Goal: Task Accomplishment & Management: Complete application form

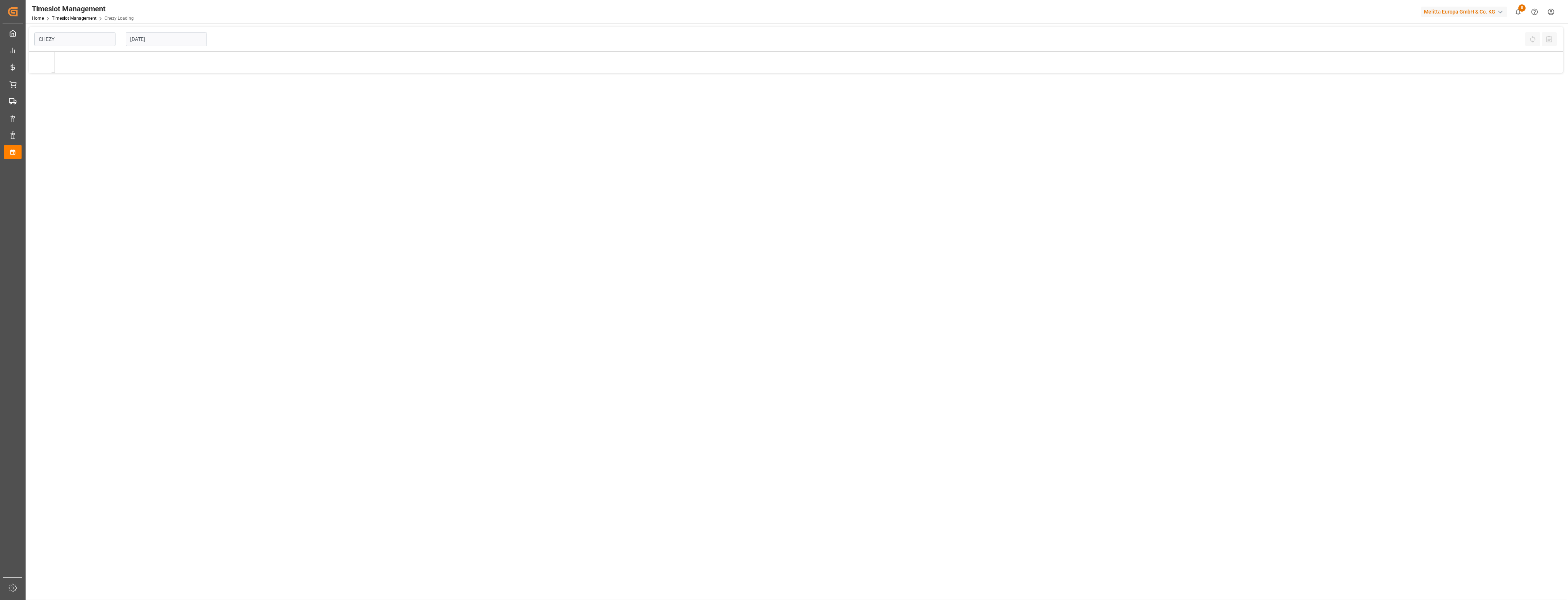
type input "Chezy Loading"
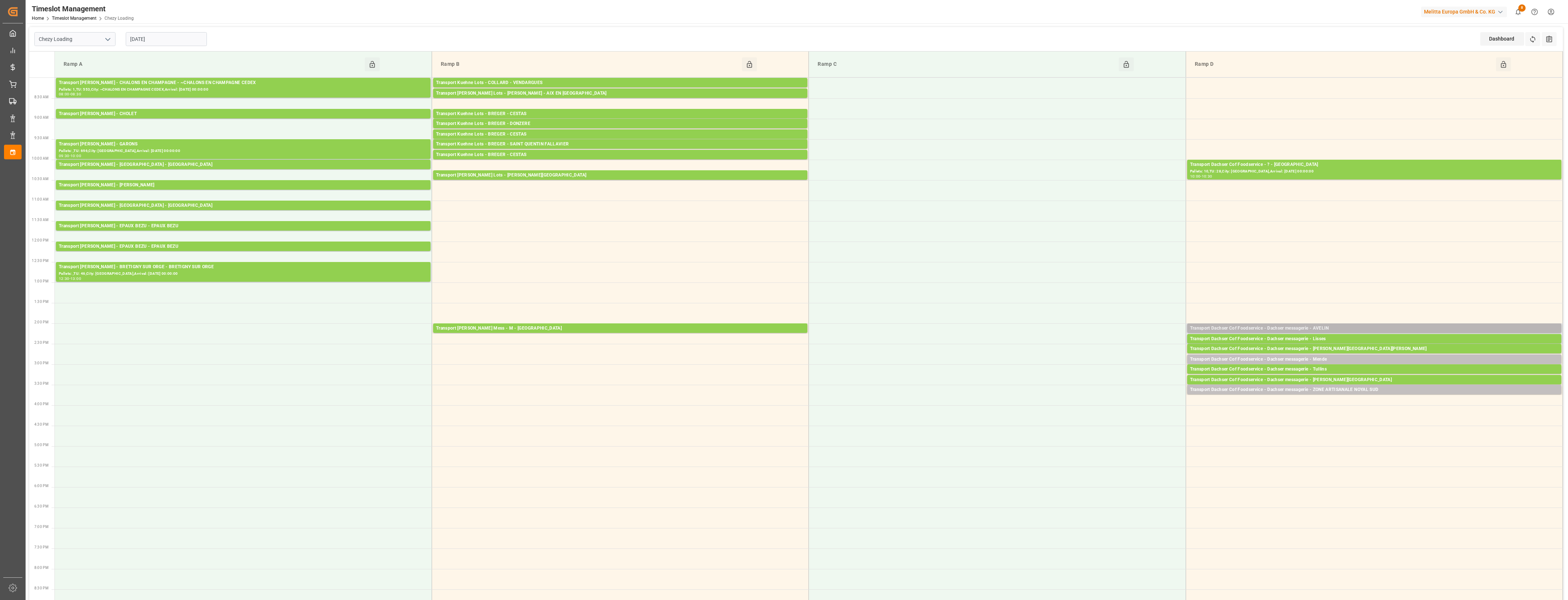
click at [1382, 326] on div "Transport Dachser Cof Foodservice - Dachser messagerie - AVELIN" at bounding box center [1374, 329] width 368 height 7
click at [1106, 361] on button "Open" at bounding box center [1091, 361] width 51 height 9
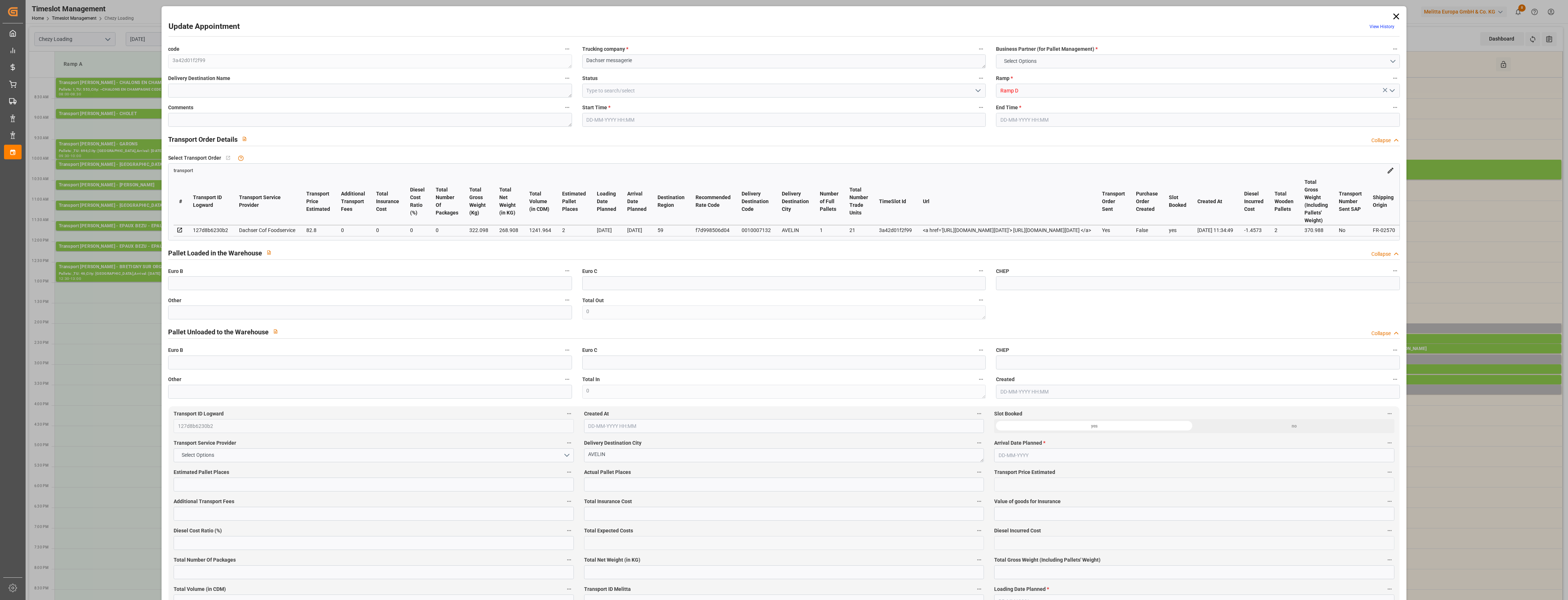
type input "2"
type input "82.8"
type input "0"
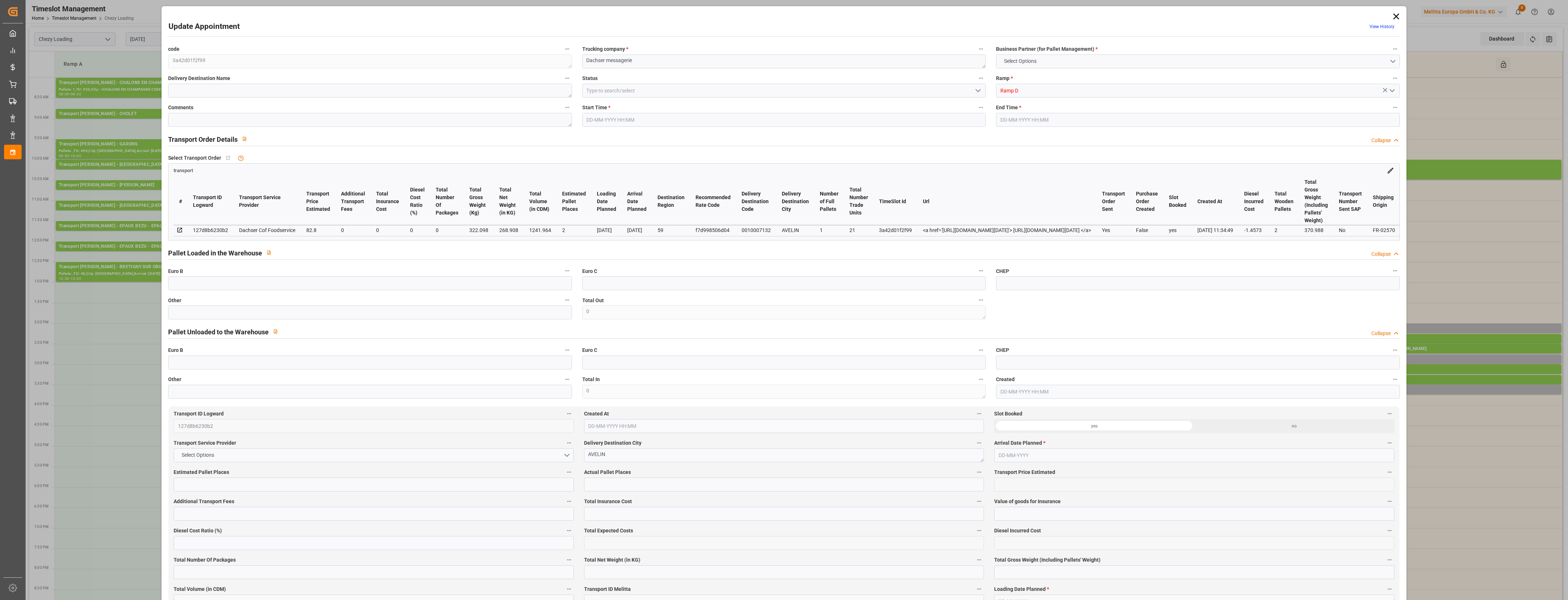
type input "81.3427"
type input "-1.4573"
type input "0"
type input "268.908"
type input "370.988"
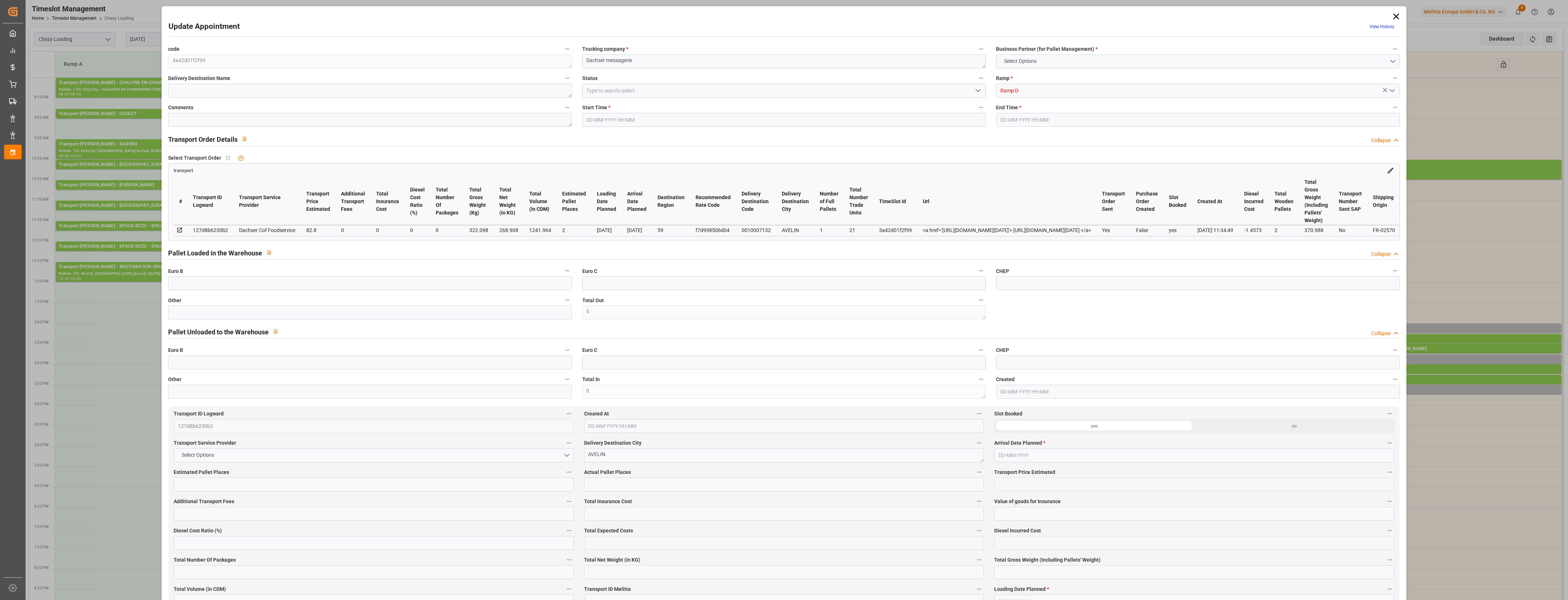
type input "1241.964"
type input "59"
type input "1"
type input "21"
type input "2"
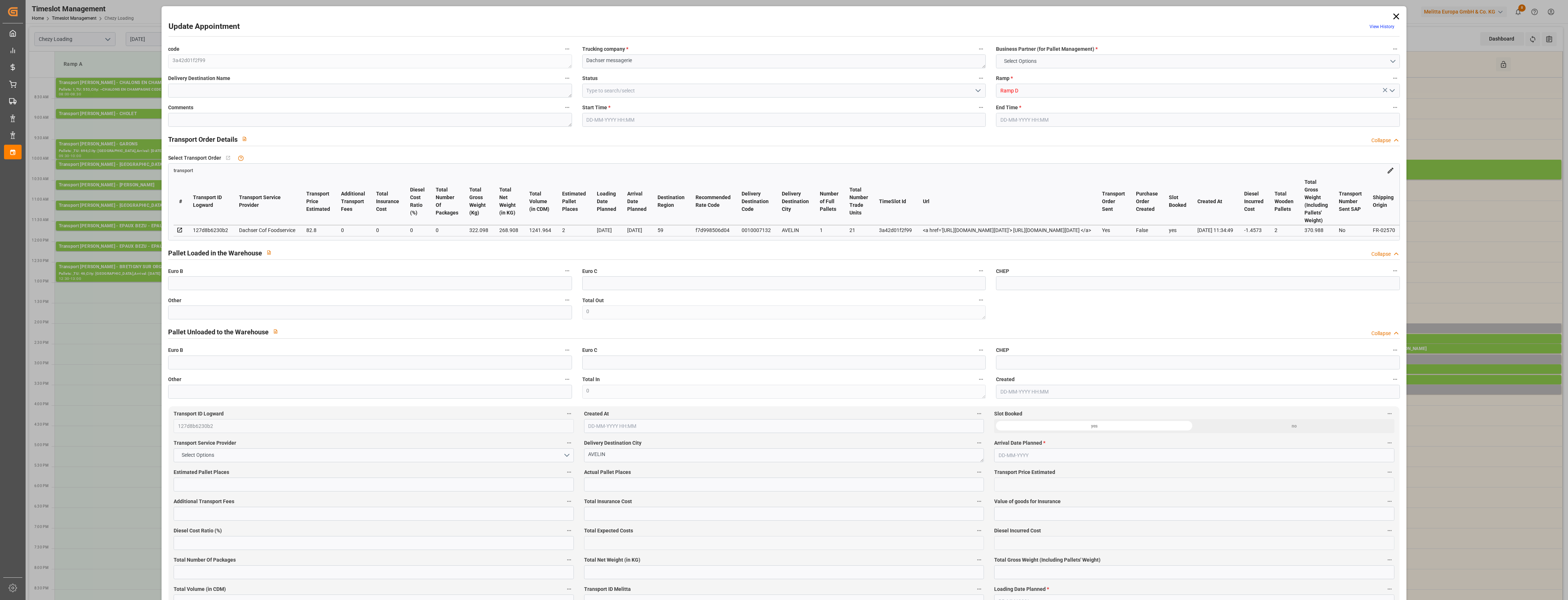
type input "101"
type input "322.098"
type input "0"
type input "4710.8598"
type input "0"
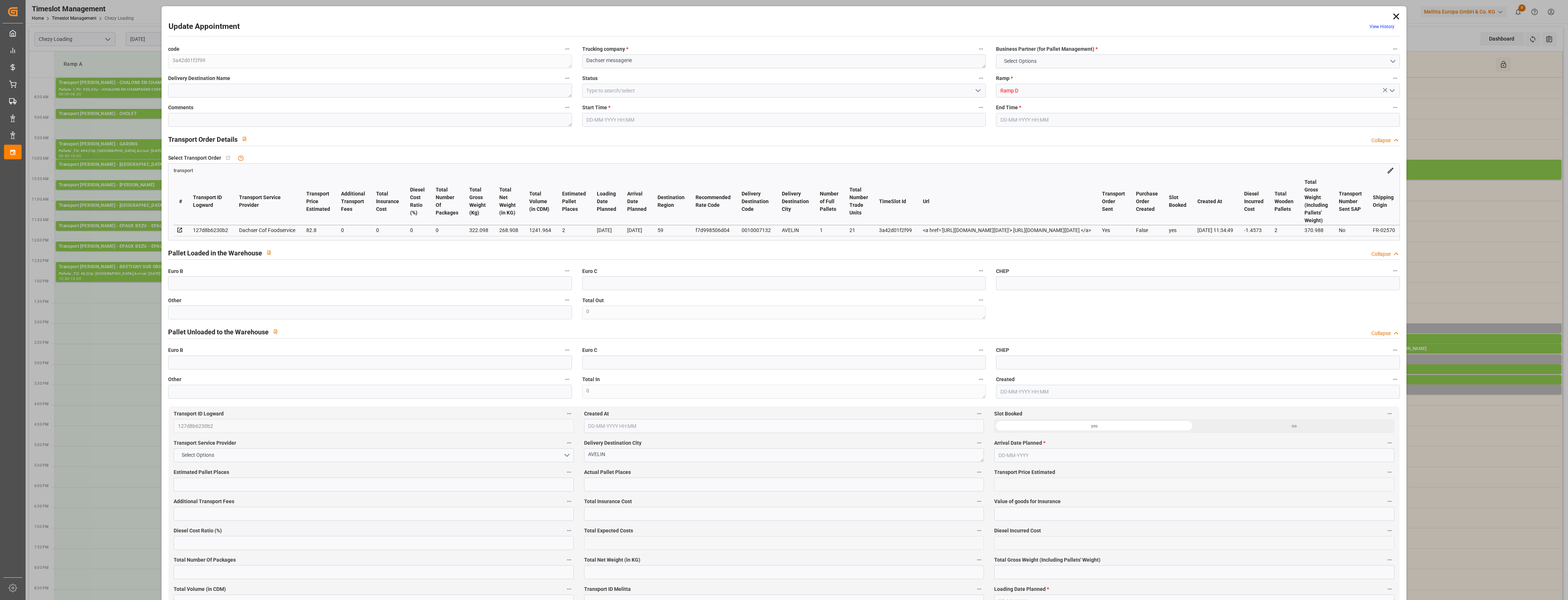
type input "0"
type input "21"
type input "35"
type input "[DATE] 14:00"
type input "[DATE] 14:15"
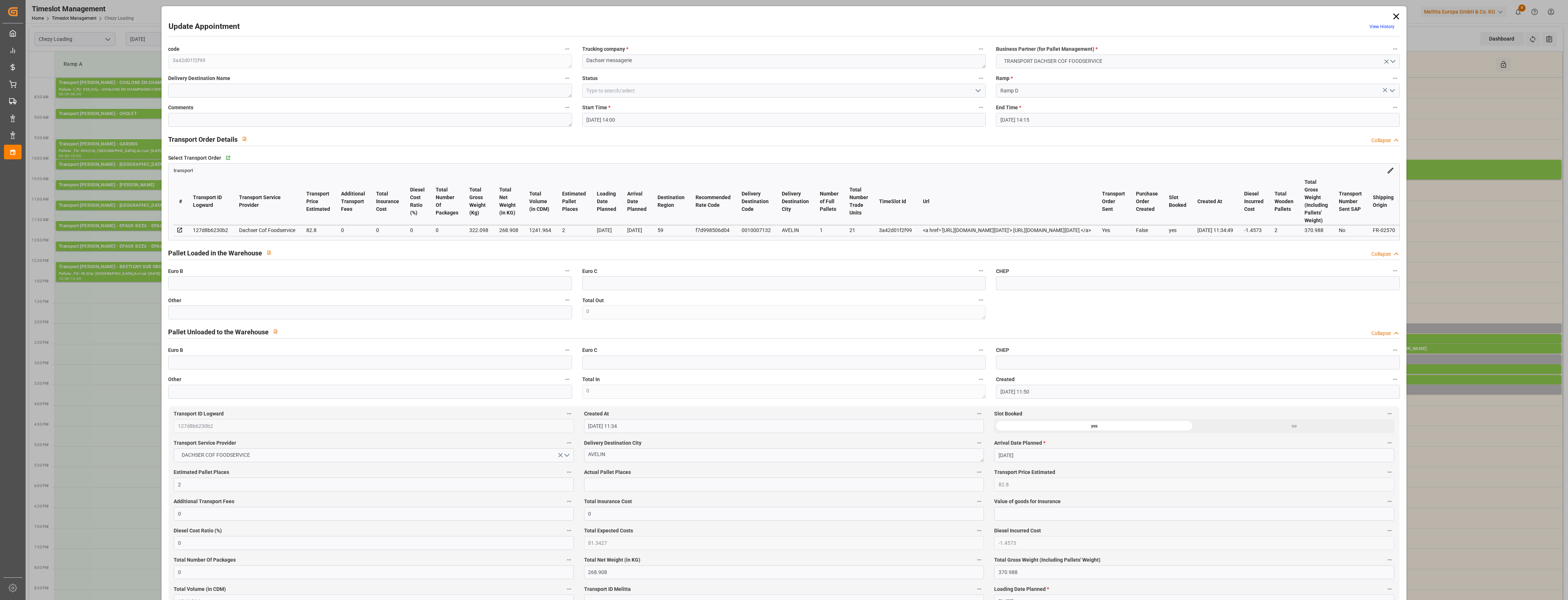
type input "[DATE] 11:50"
type input "[DATE] 11:34"
type input "[DATE]"
click at [233, 317] on input "text" at bounding box center [369, 312] width 404 height 14
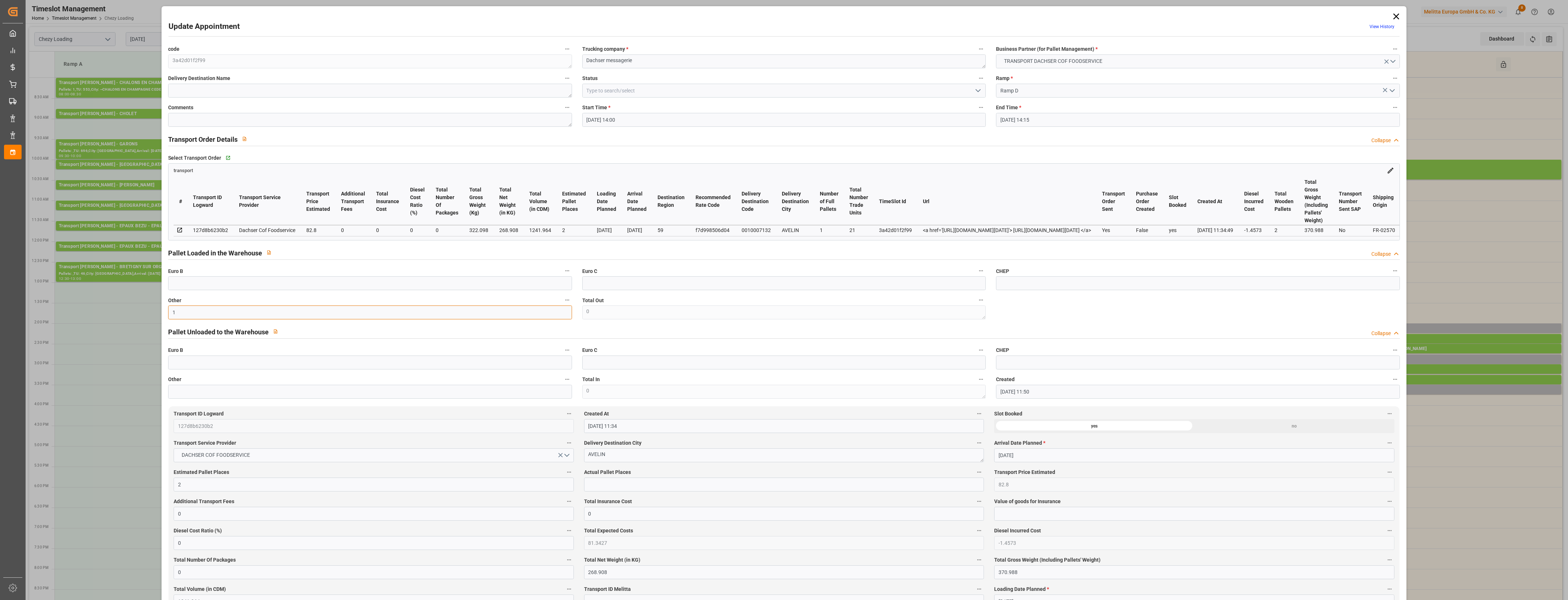
type input "1"
click at [617, 486] on input "text" at bounding box center [784, 484] width 400 height 14
type input "1"
click at [677, 472] on label "Actual Pallet Places" at bounding box center [784, 472] width 400 height 10
click at [975, 472] on button "Actual Pallet Places" at bounding box center [979, 472] width 10 height 10
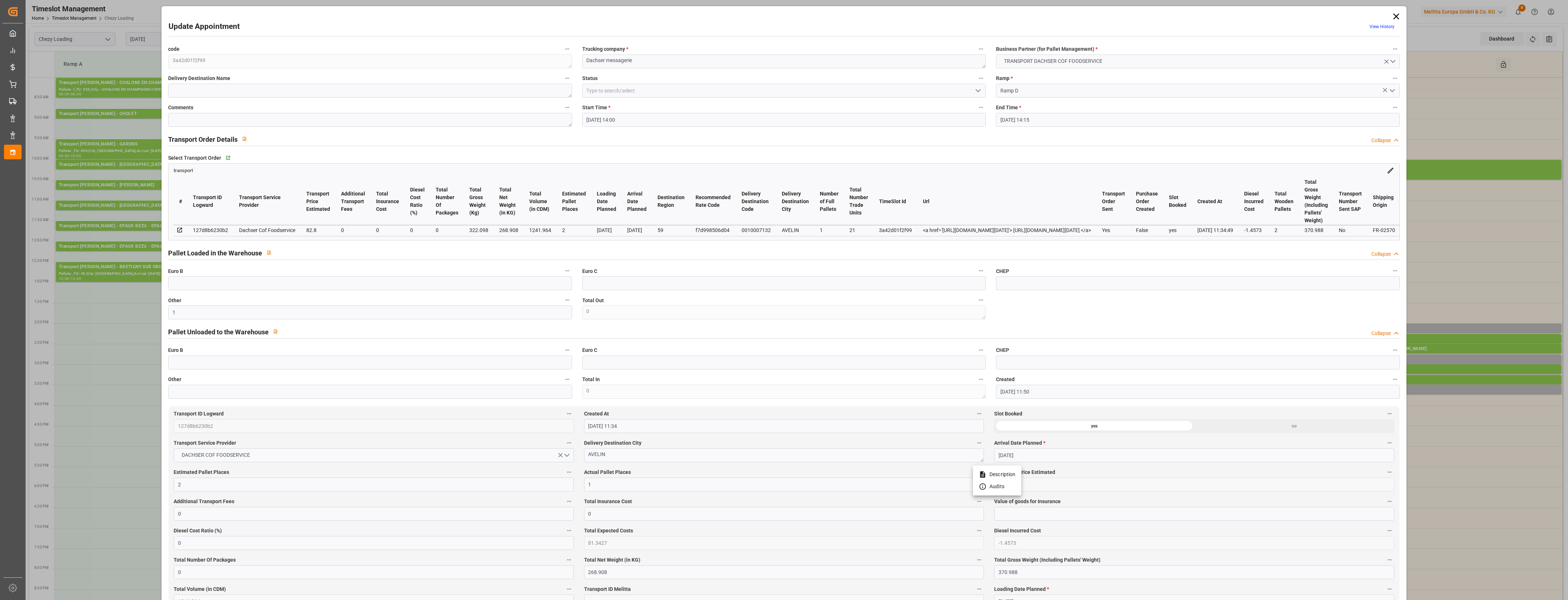
click at [681, 472] on div at bounding box center [784, 300] width 1568 height 600
click at [976, 91] on icon "open menu" at bounding box center [978, 91] width 9 height 9
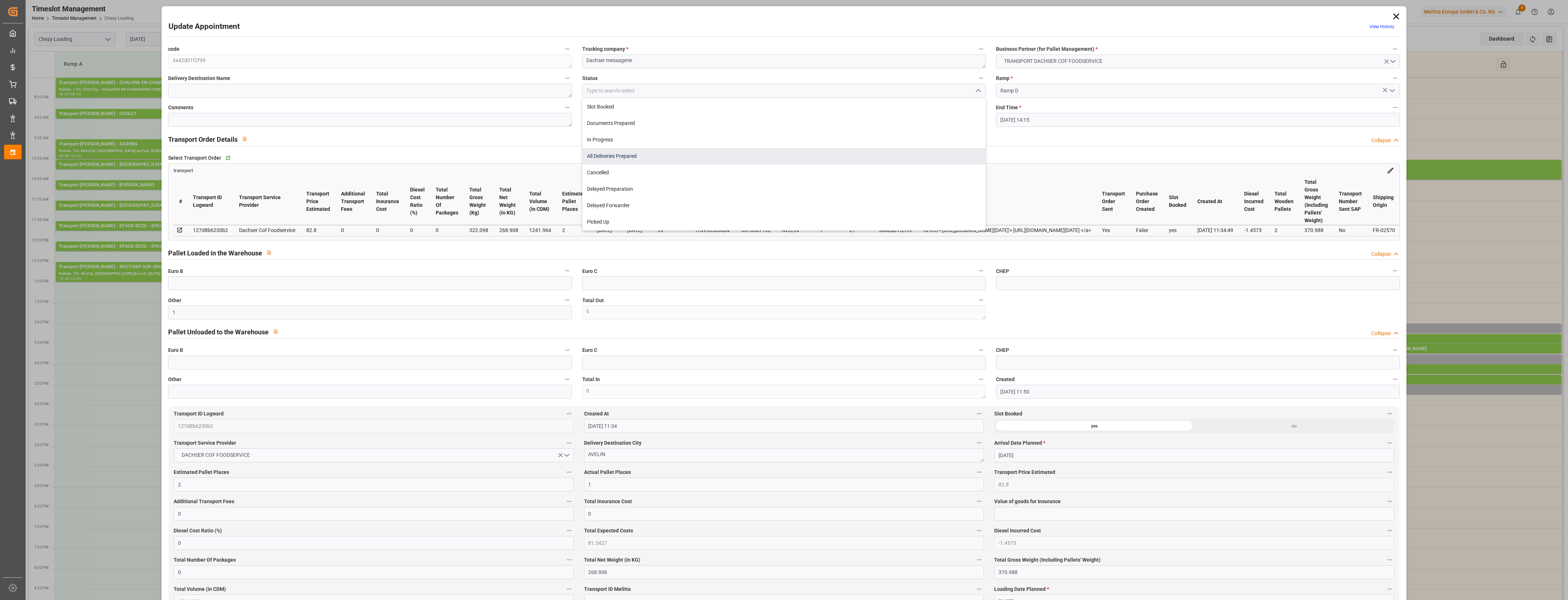
click at [633, 155] on div "All Deliveries Prepared" at bounding box center [784, 156] width 403 height 16
type input "All Deliveries Prepared"
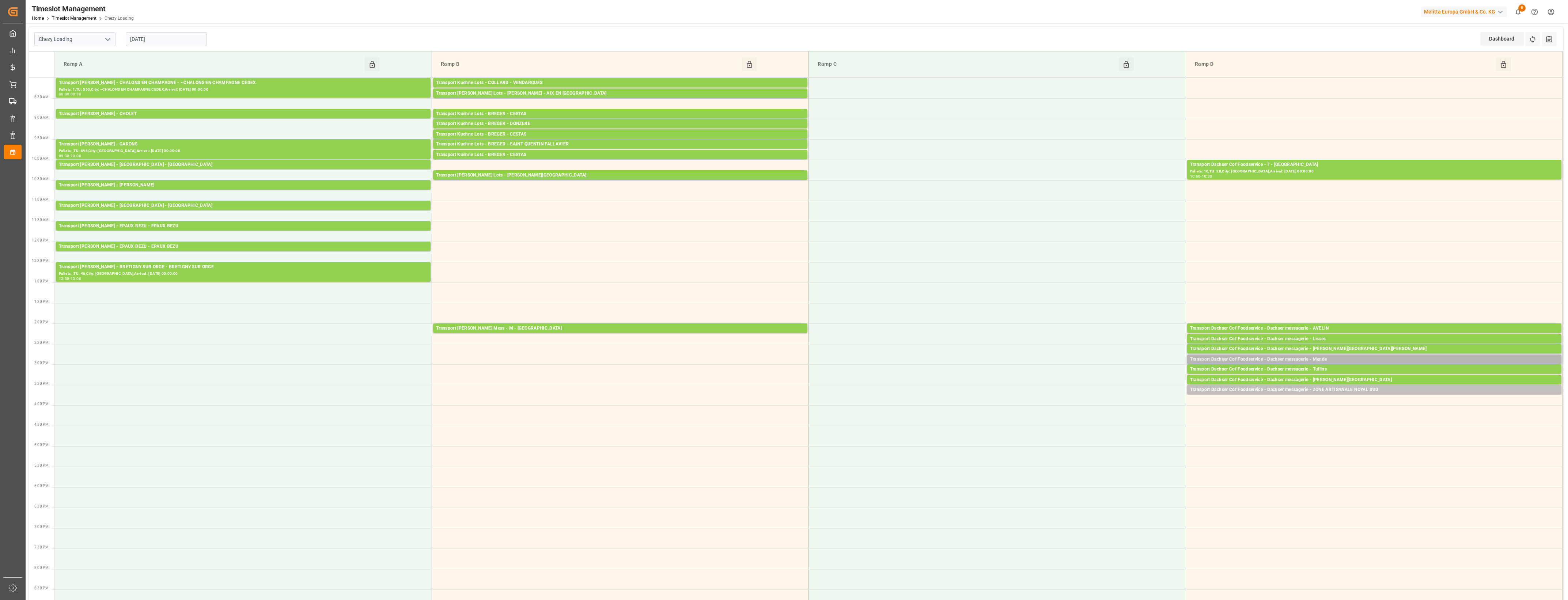
click at [1353, 358] on div "Transport Dachser Cof Foodservice - Dachser messagerie - Mende" at bounding box center [1374, 360] width 368 height 7
click at [1105, 381] on button "Open" at bounding box center [1091, 382] width 51 height 9
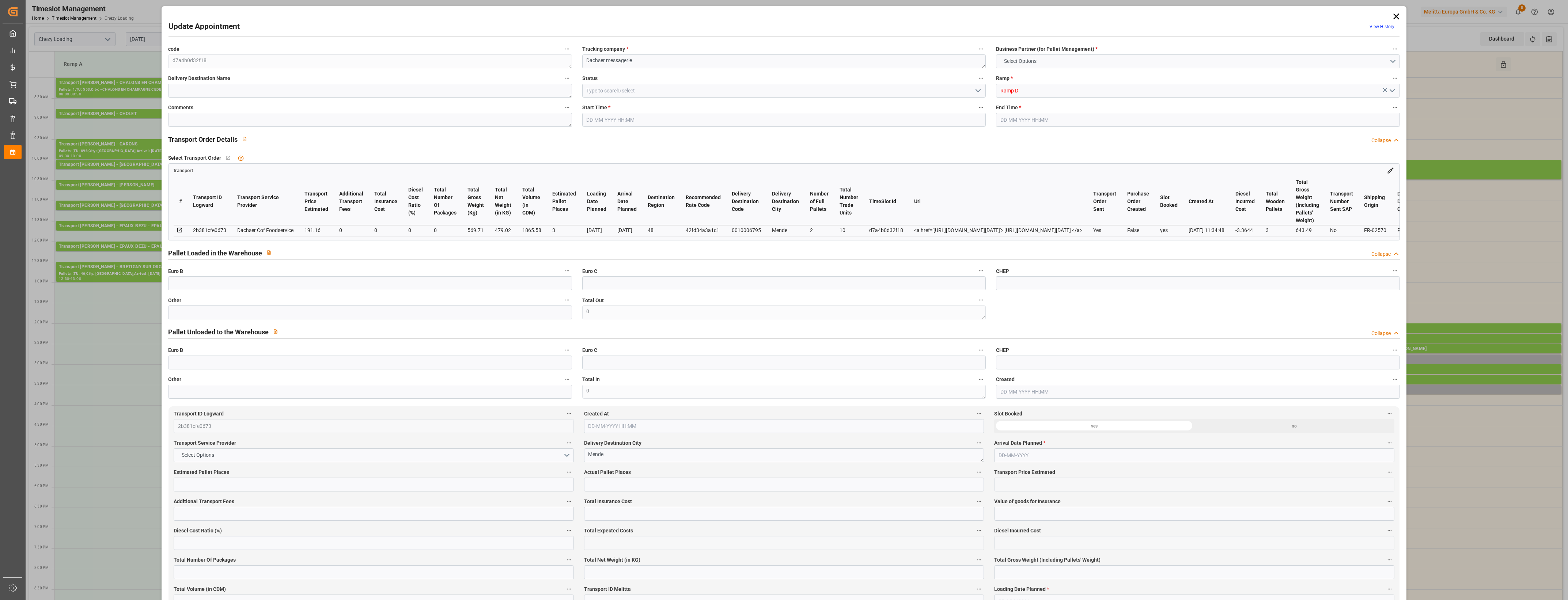
type input "3"
type input "191.16"
type input "0"
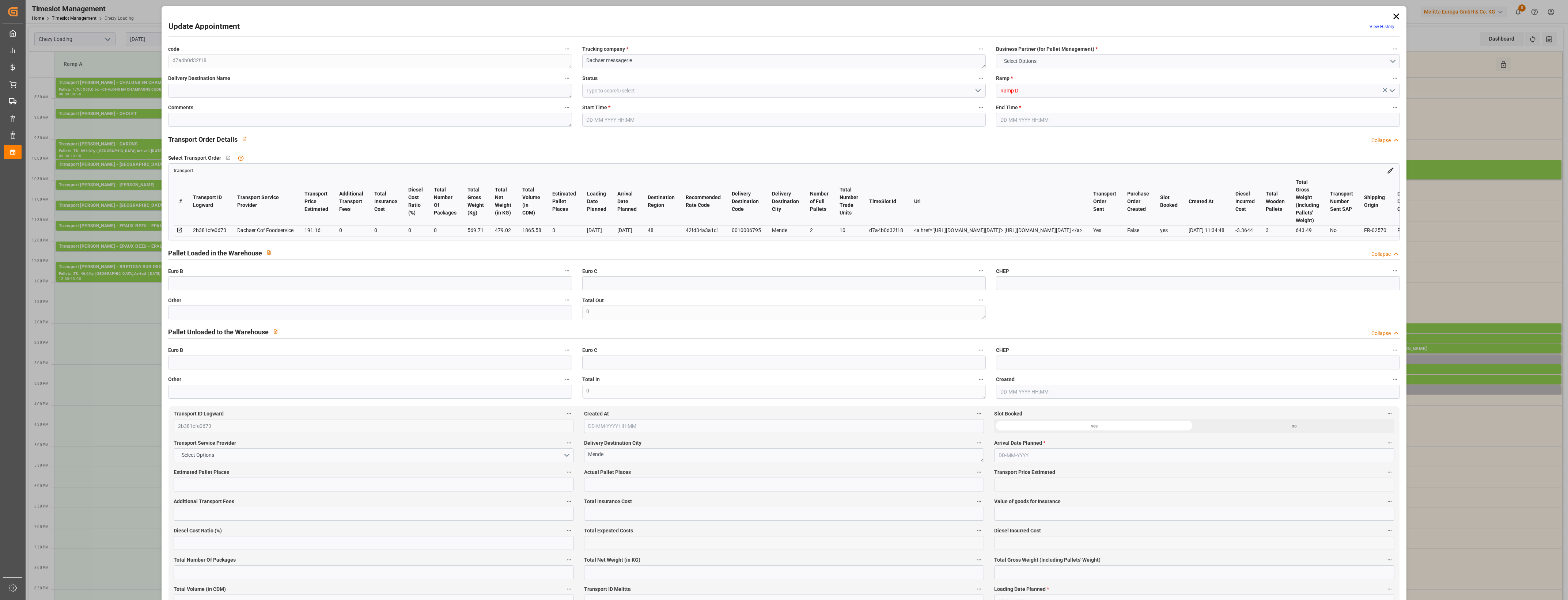
type input "187.7956"
type input "-3.3644"
type input "0"
type input "479.02"
type input "643.49"
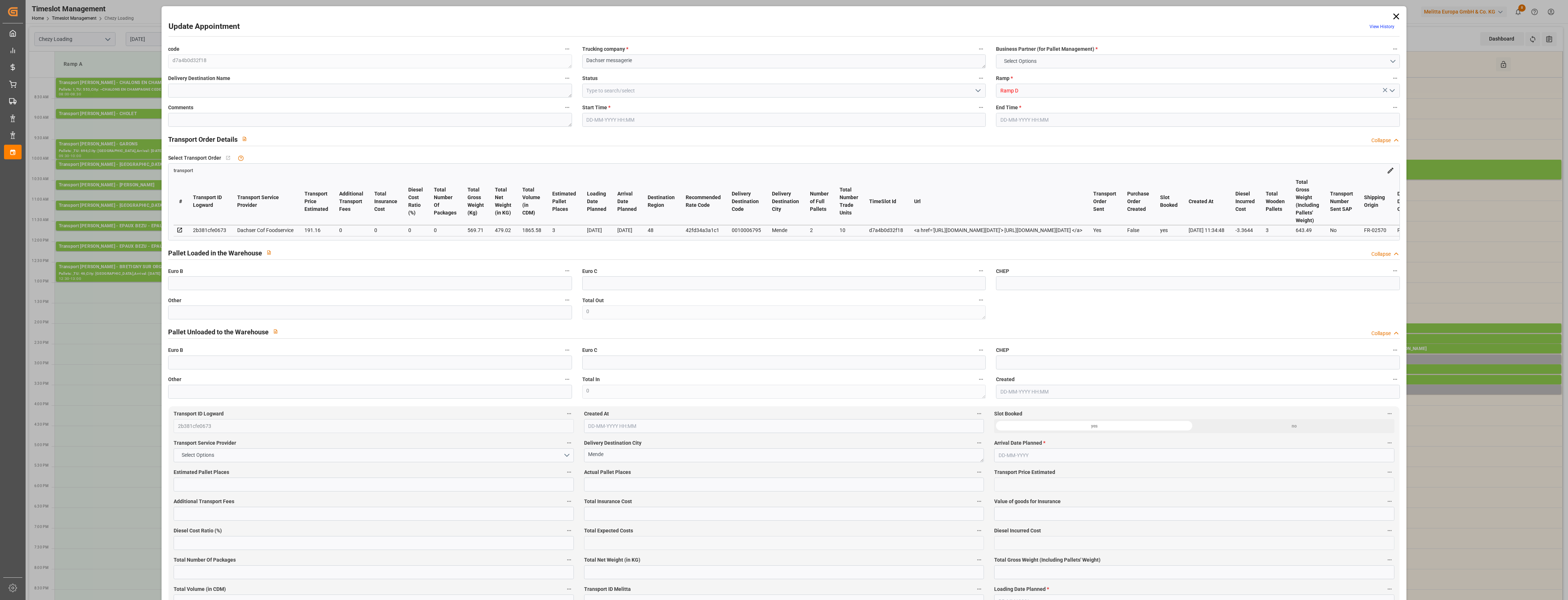
type input "1865.58"
type input "48"
type input "2"
type input "10"
type input "3"
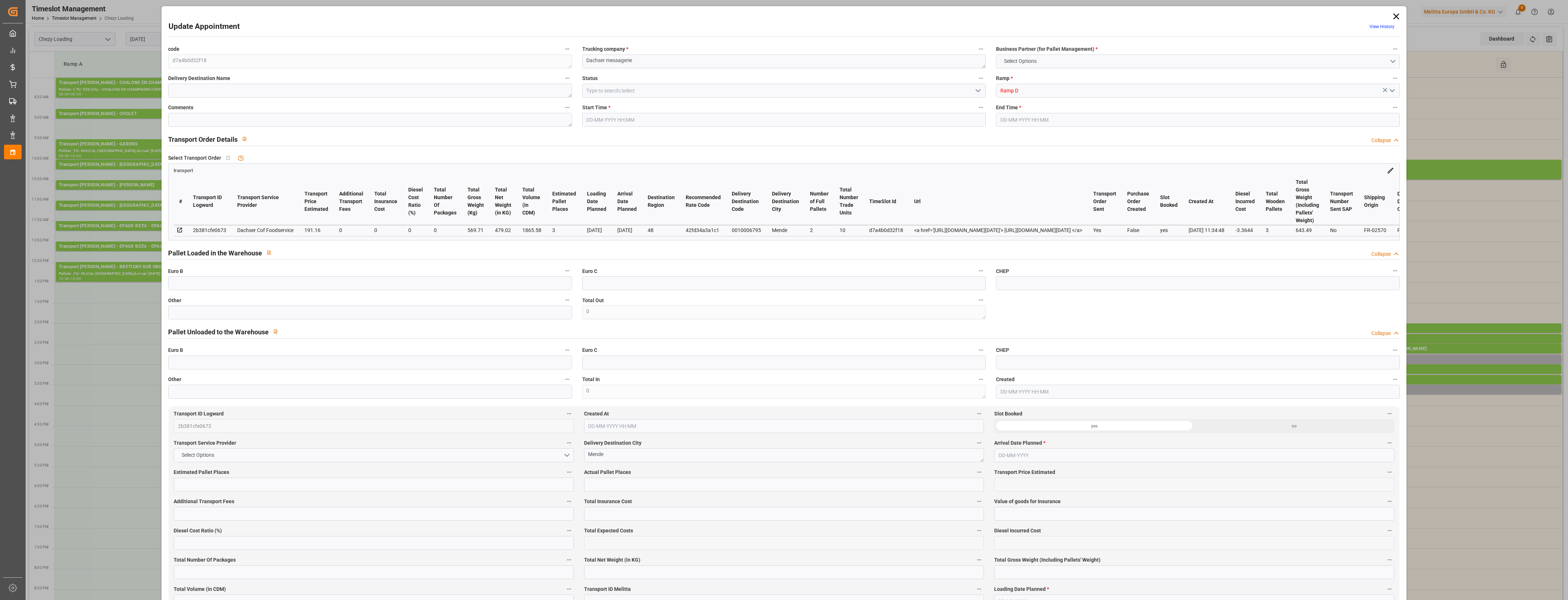
type input "101"
type input "569.71"
type input "0"
type input "4710.8598"
type input "0"
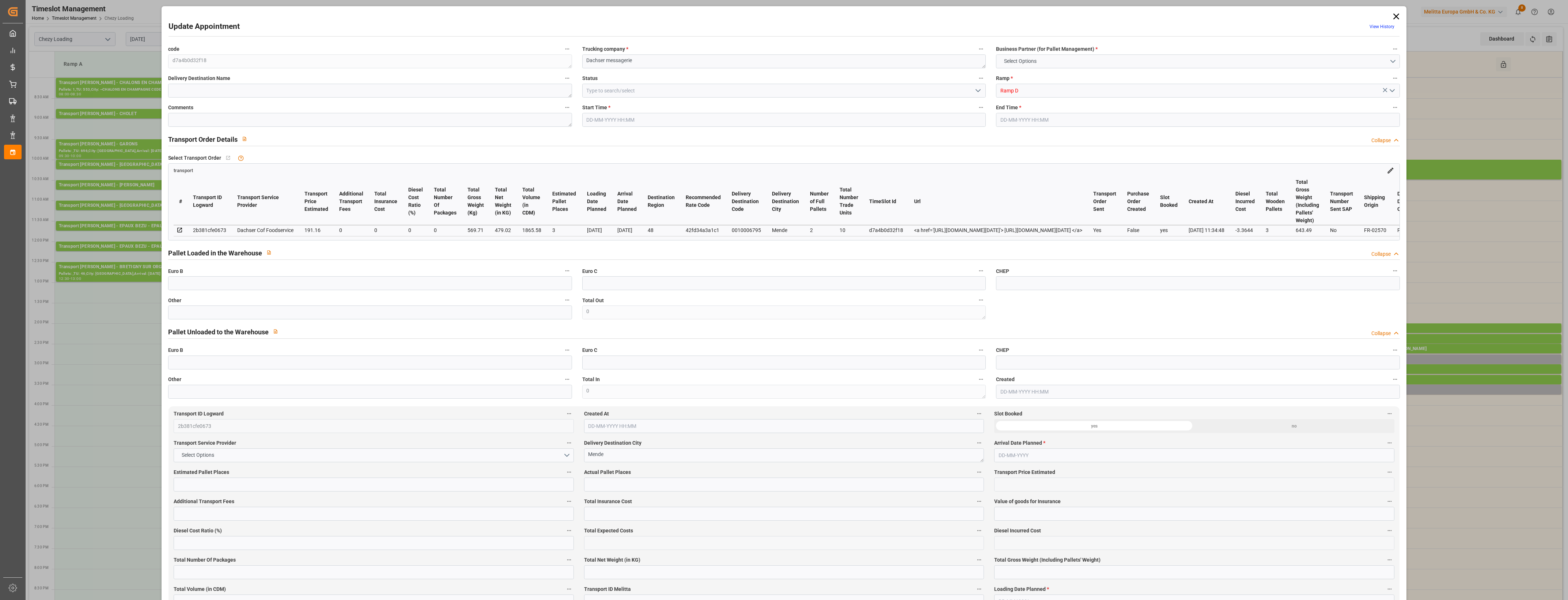
type input "0"
type input "21"
type input "35"
type input "[DATE] 14:45"
type input "[DATE] 15:00"
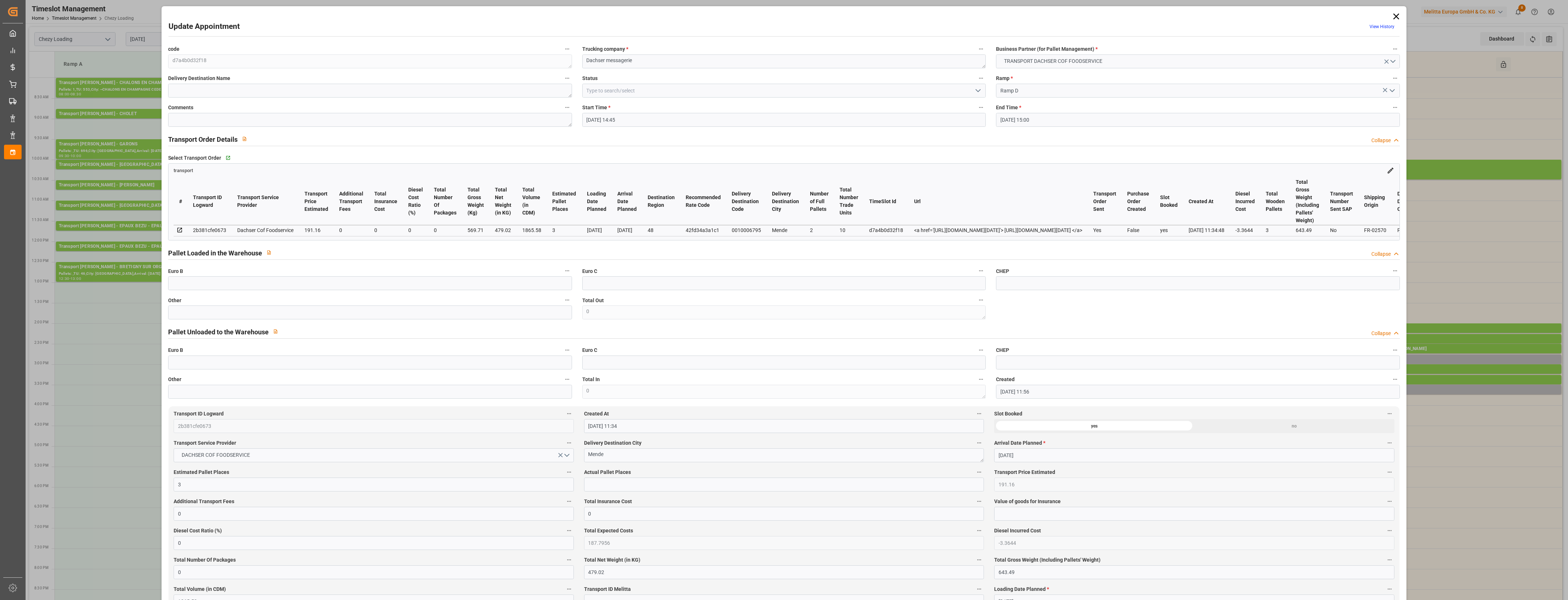
type input "[DATE] 11:56"
type input "[DATE] 11:34"
type input "[DATE]"
click at [220, 312] on input "text" at bounding box center [369, 312] width 404 height 14
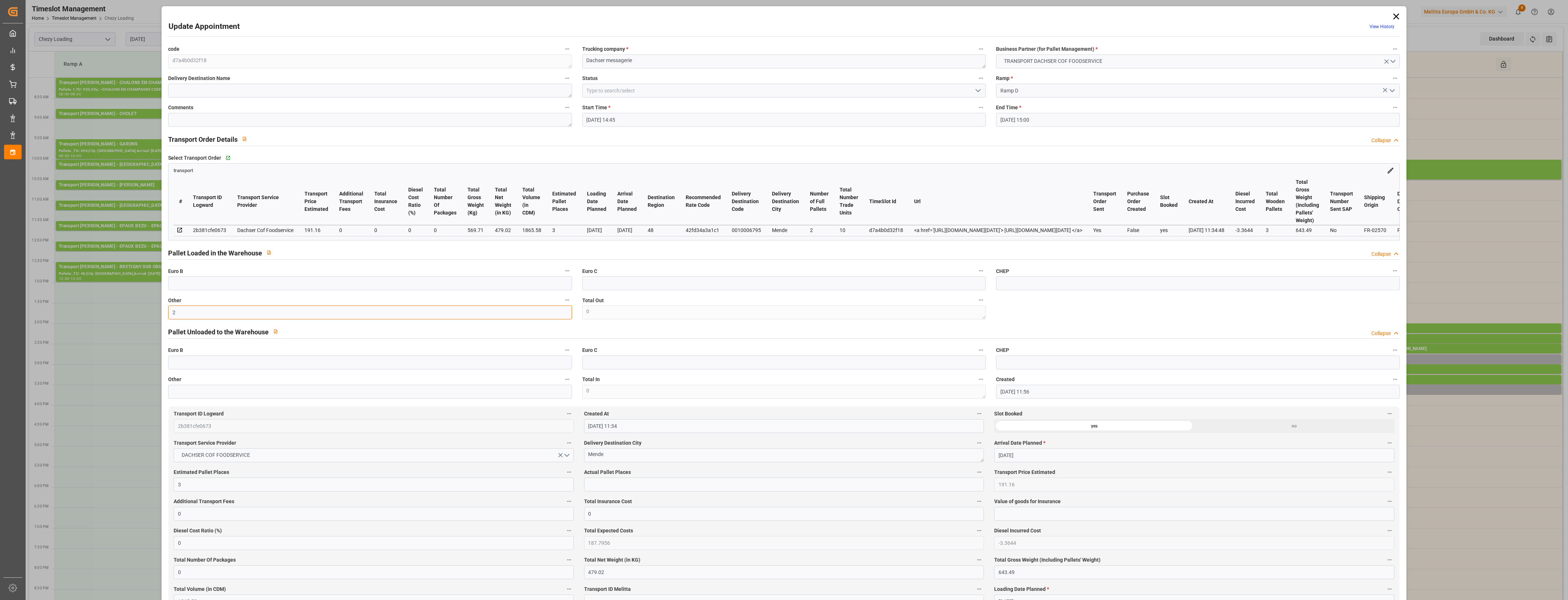
type input "2"
click at [602, 490] on input "text" at bounding box center [784, 484] width 400 height 14
type input "2"
click at [646, 467] on div "Actual Pallet Places 2" at bounding box center [784, 480] width 410 height 29
click at [667, 473] on label "Actual Pallet Places" at bounding box center [784, 472] width 400 height 10
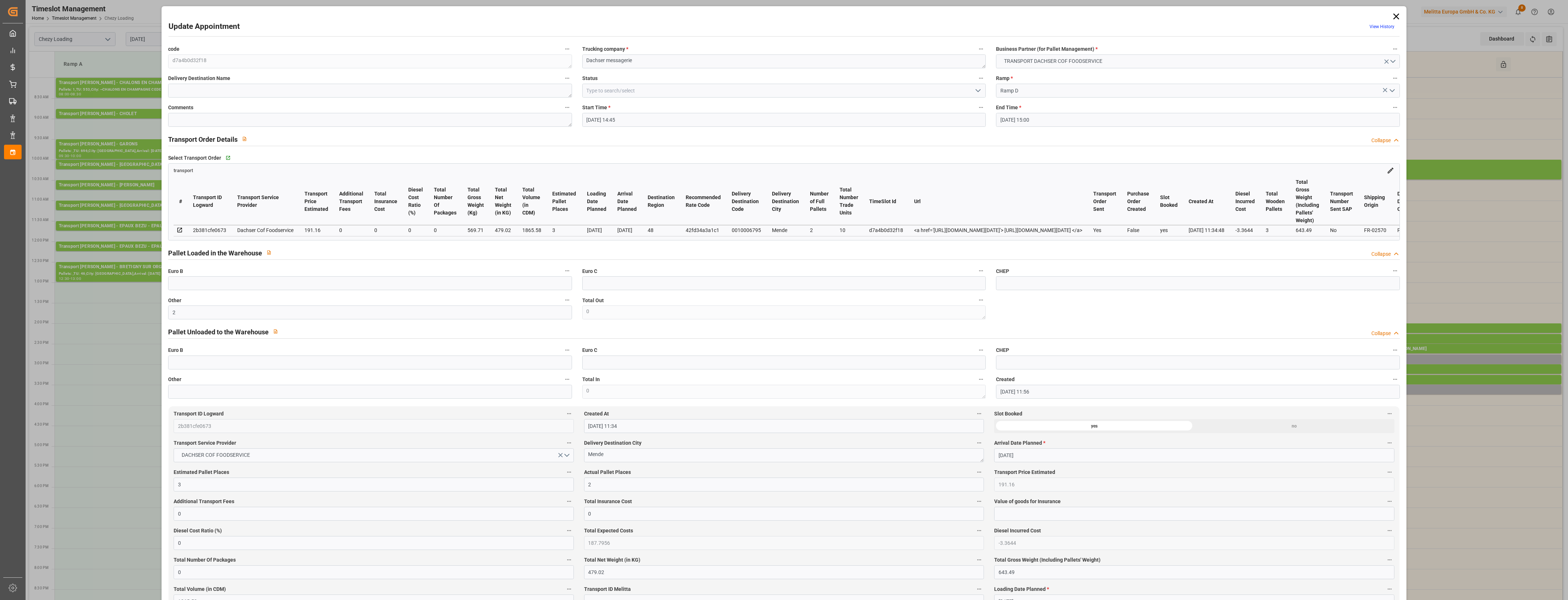
click at [975, 473] on button "Actual Pallet Places" at bounding box center [979, 472] width 10 height 10
click at [976, 90] on div at bounding box center [784, 300] width 1568 height 600
click at [977, 90] on icon "open menu" at bounding box center [978, 91] width 9 height 9
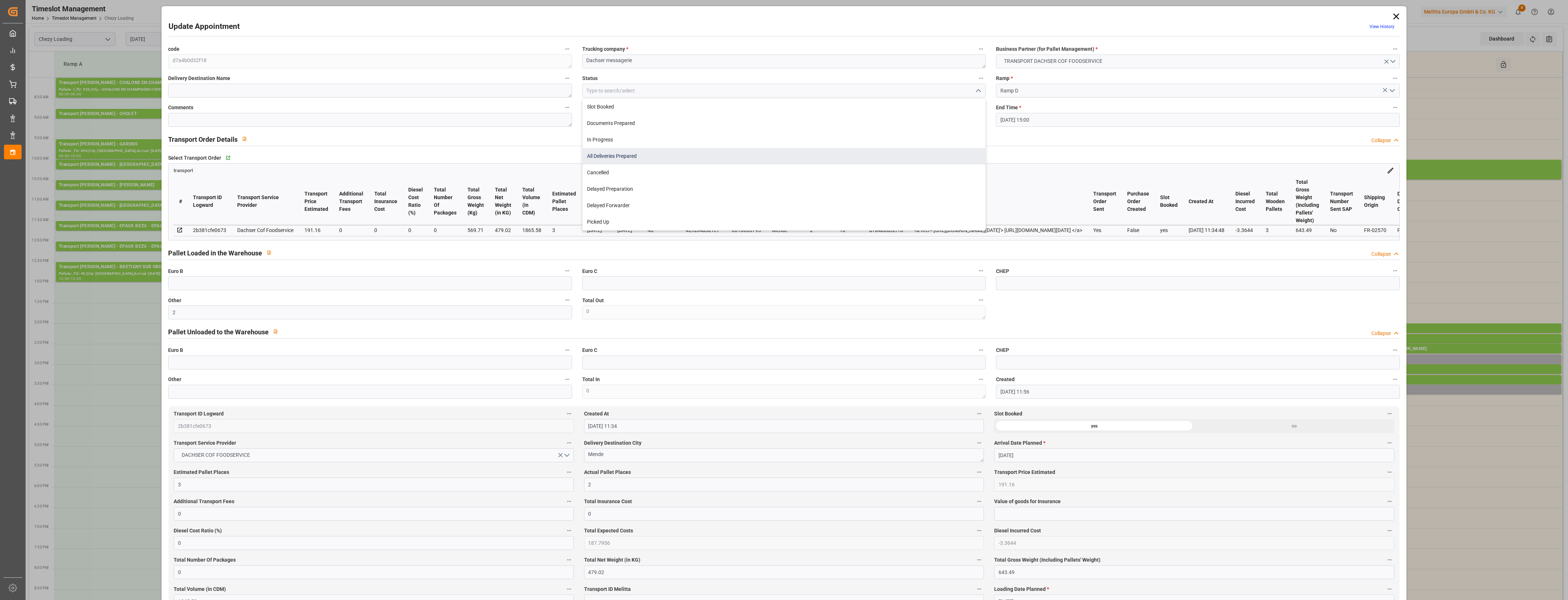
click at [696, 153] on div "All Deliveries Prepared" at bounding box center [784, 156] width 403 height 16
type input "All Deliveries Prepared"
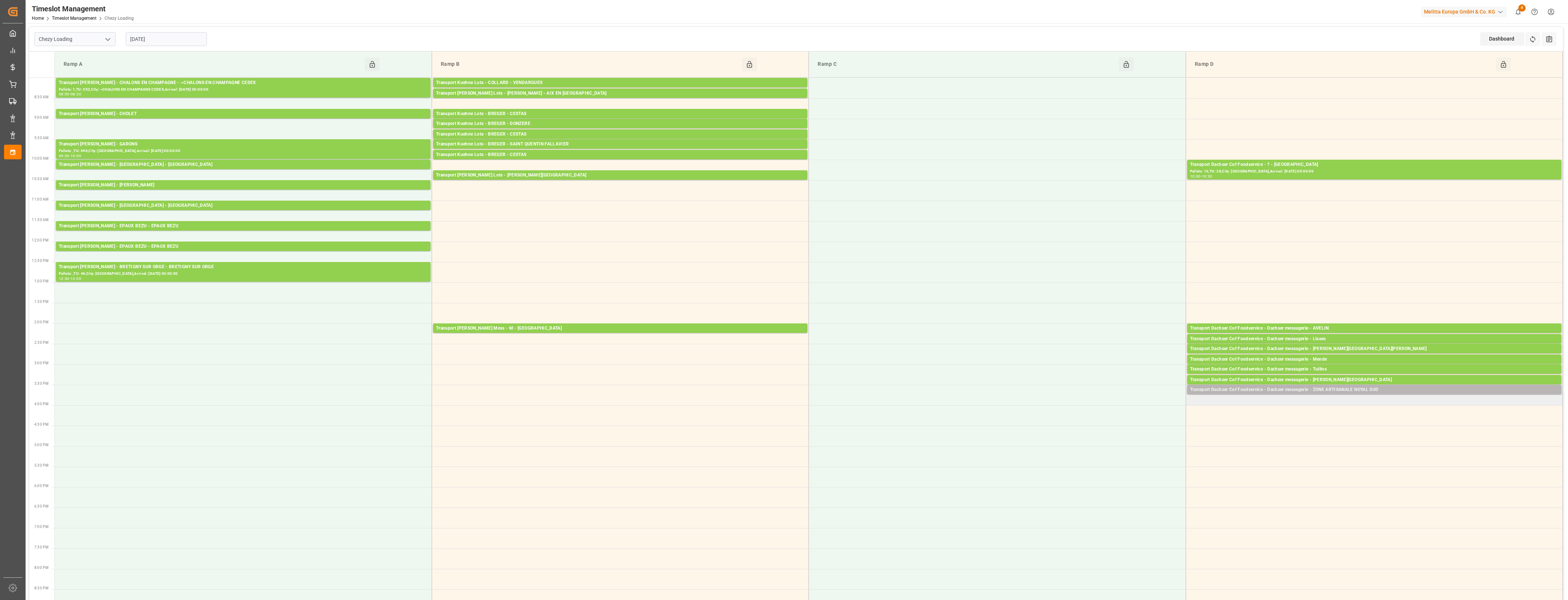
click at [1358, 390] on div "Transport Dachser Cof Foodservice - Dachser messagerie - ZONE ARTISANALE NOYAL …" at bounding box center [1374, 390] width 368 height 7
click at [1112, 424] on button "Open" at bounding box center [1091, 423] width 51 height 9
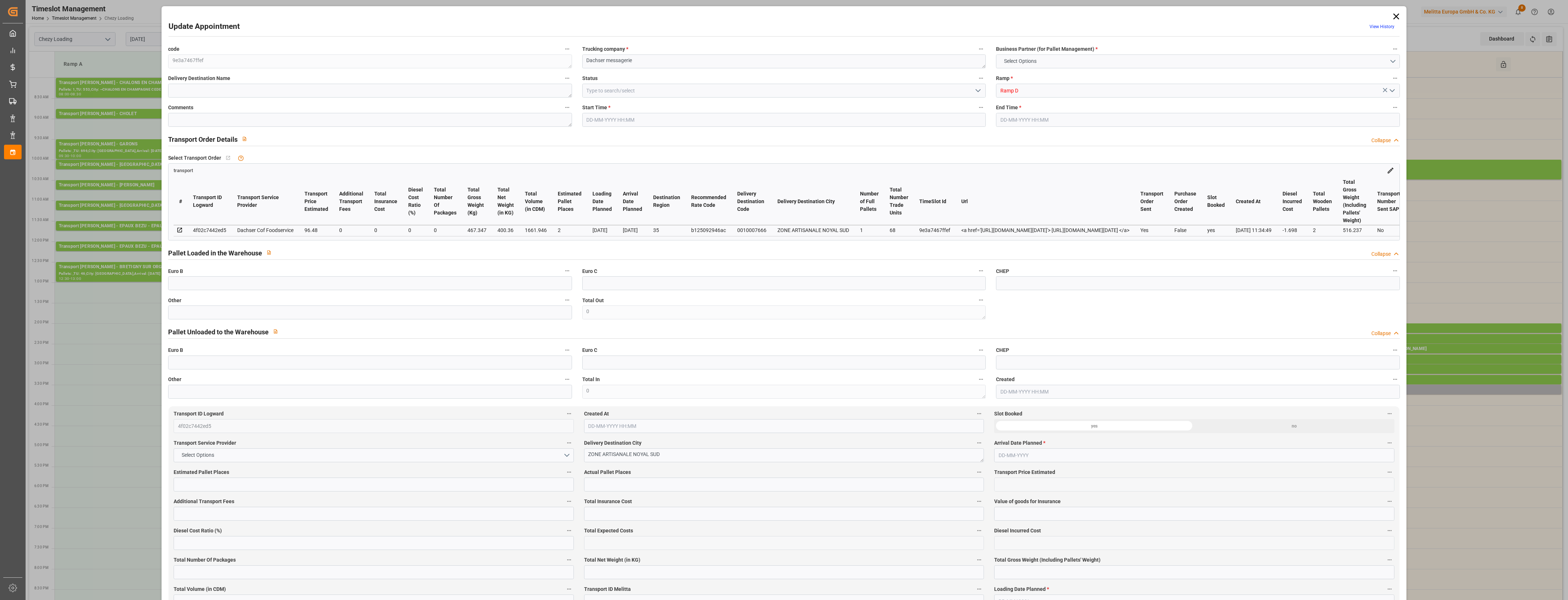
type input "2"
type input "96.48"
type input "0"
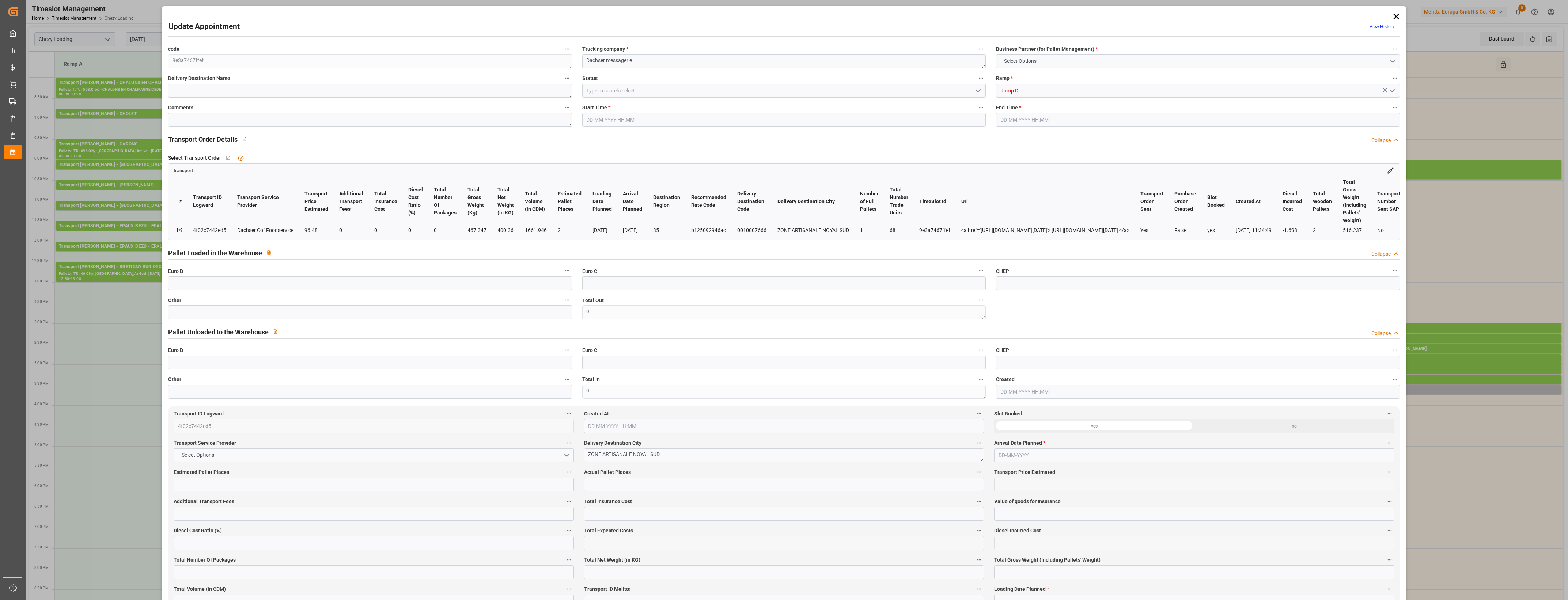
type input "94.782"
type input "-1.698"
type input "0"
type input "400.36"
type input "516.237"
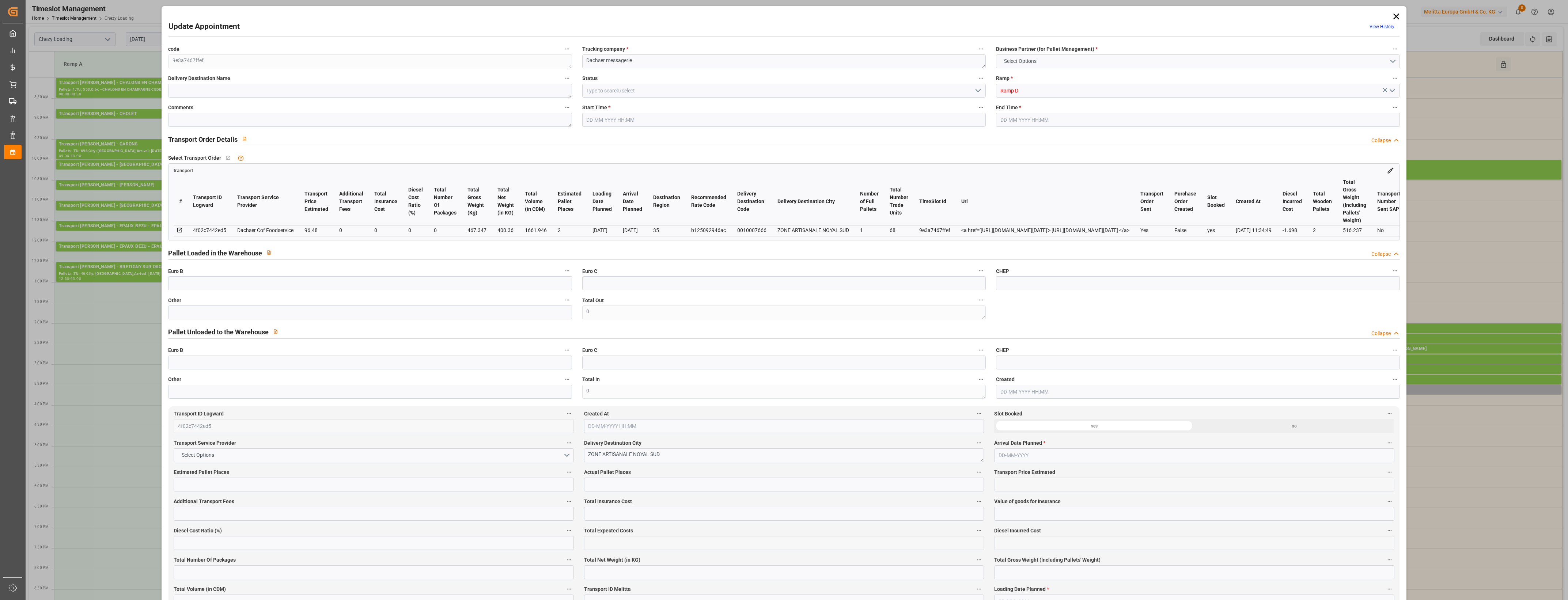
type input "1661.946"
type input "35"
type input "1"
type input "68"
type input "2"
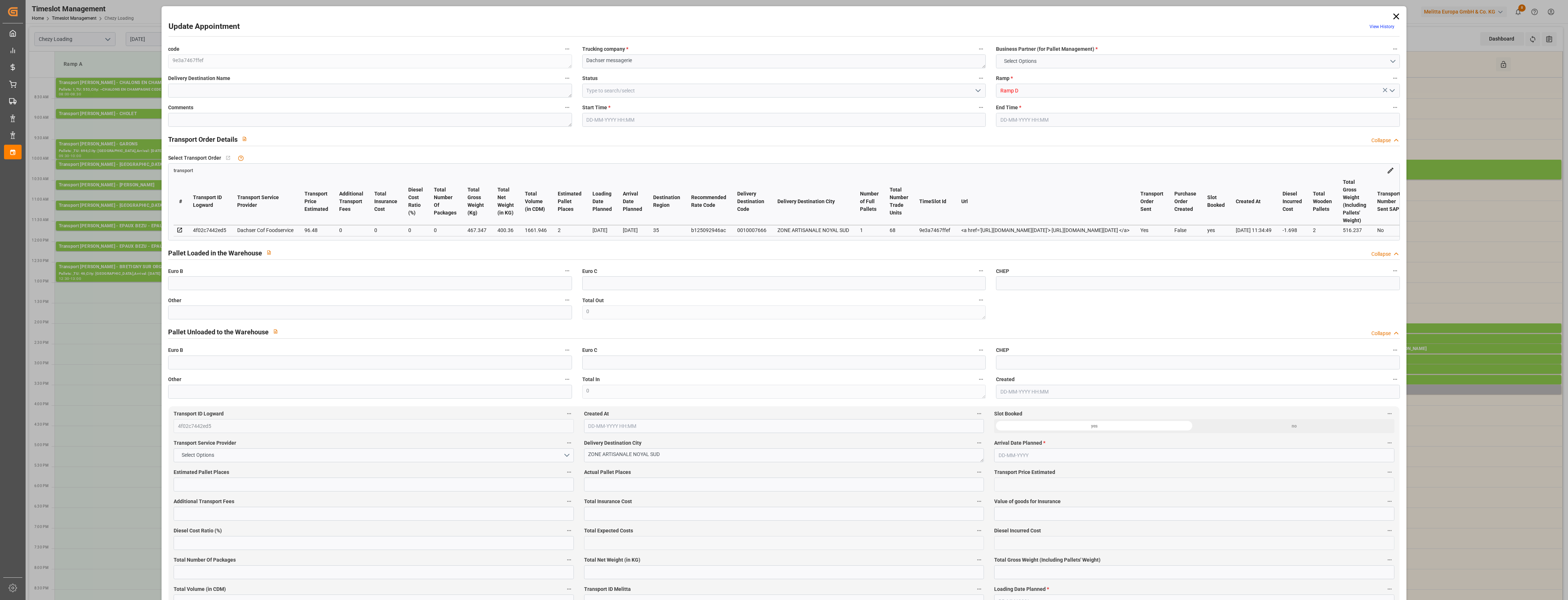
type input "101"
type input "467.347"
type input "0"
type input "4710.8598"
type input "0"
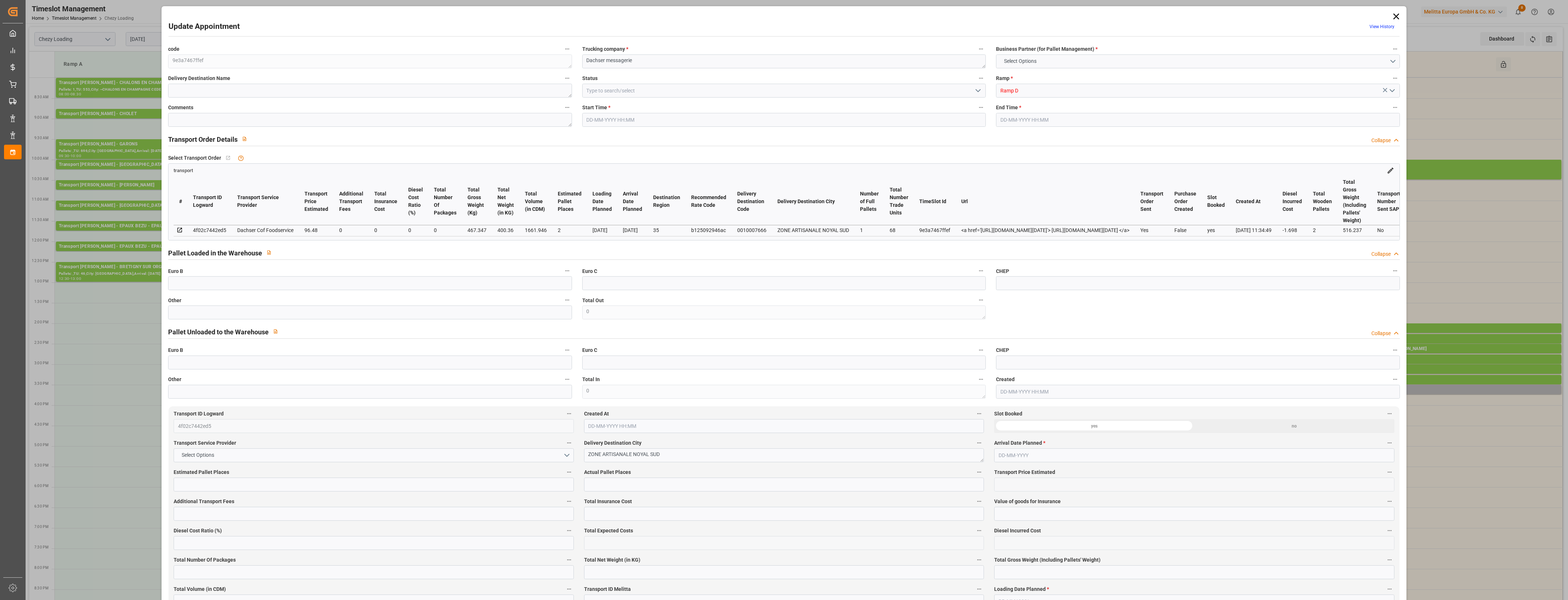
type input "0"
type input "21"
type input "35"
type input "[DATE] 15:30"
type input "[DATE] 15:45"
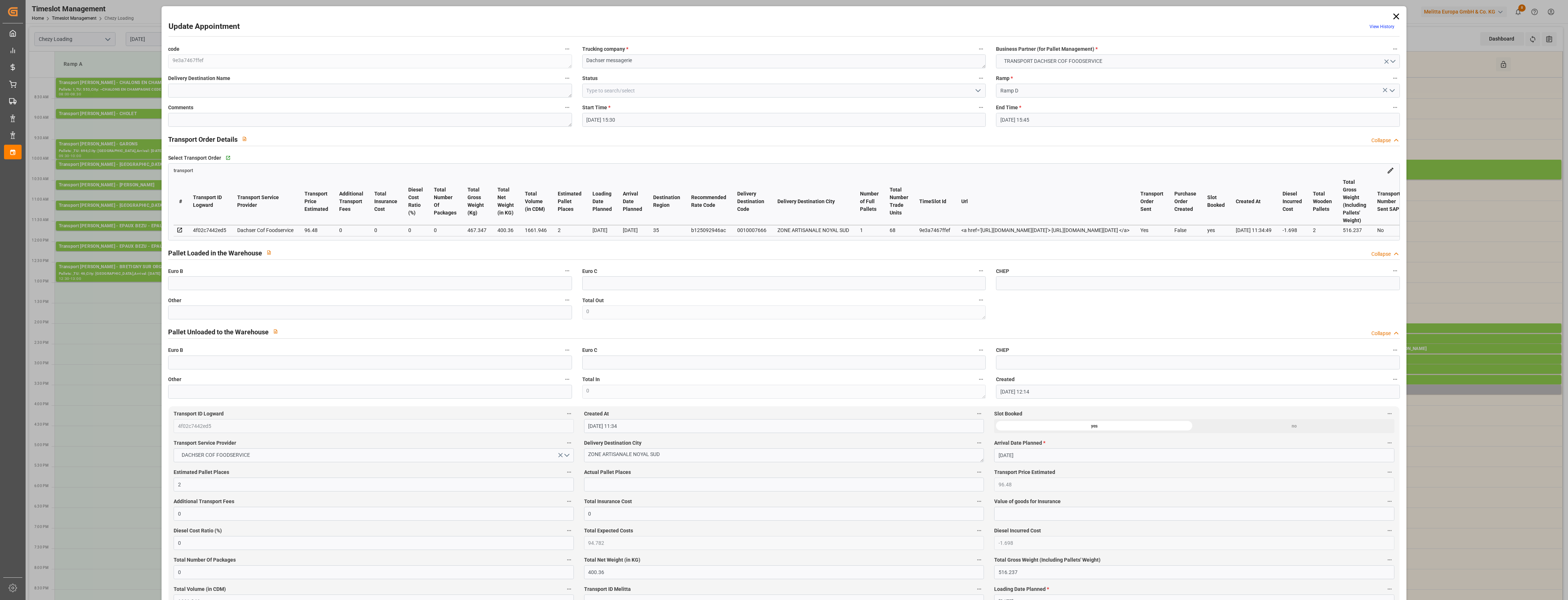
type input "[DATE] 12:14"
type input "[DATE] 11:34"
type input "[DATE]"
click at [206, 319] on input "text" at bounding box center [369, 312] width 404 height 14
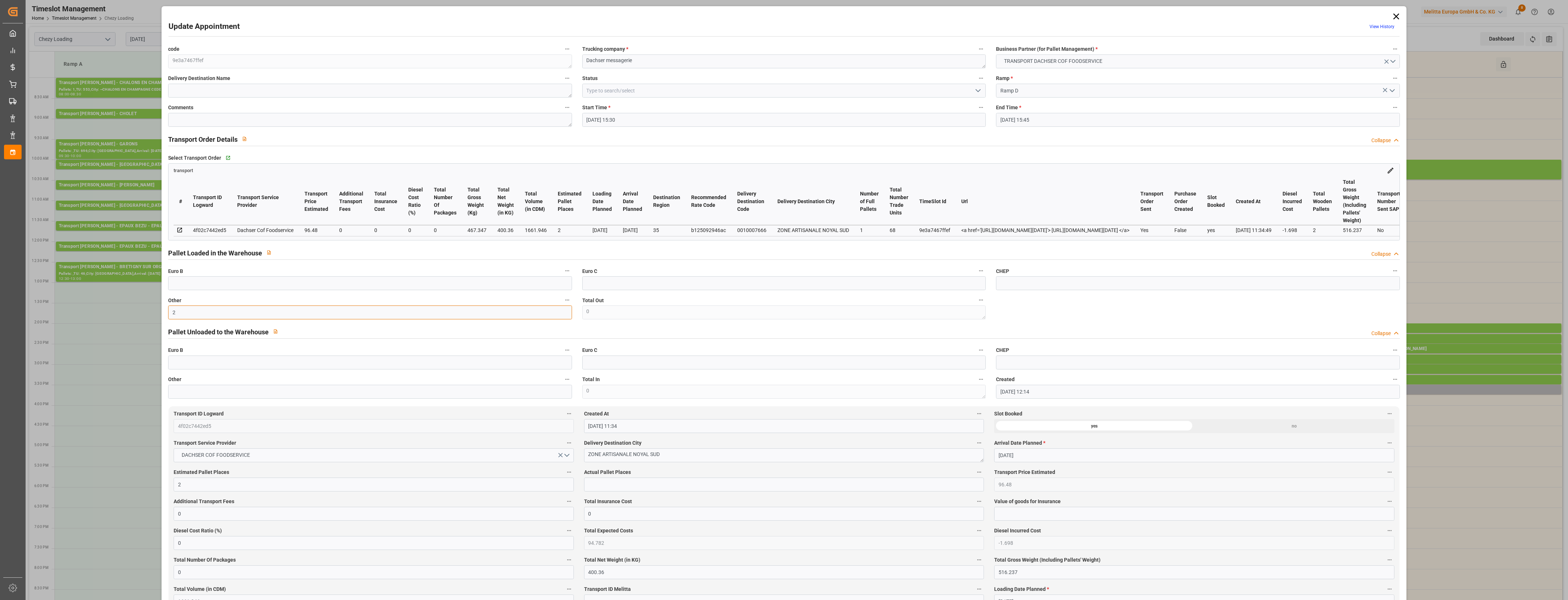
type input "2"
click at [600, 481] on input "text" at bounding box center [784, 484] width 400 height 14
type input "2"
click at [665, 476] on label "Actual Pallet Places" at bounding box center [784, 472] width 400 height 10
click at [975, 476] on button "Actual Pallet Places" at bounding box center [979, 472] width 10 height 10
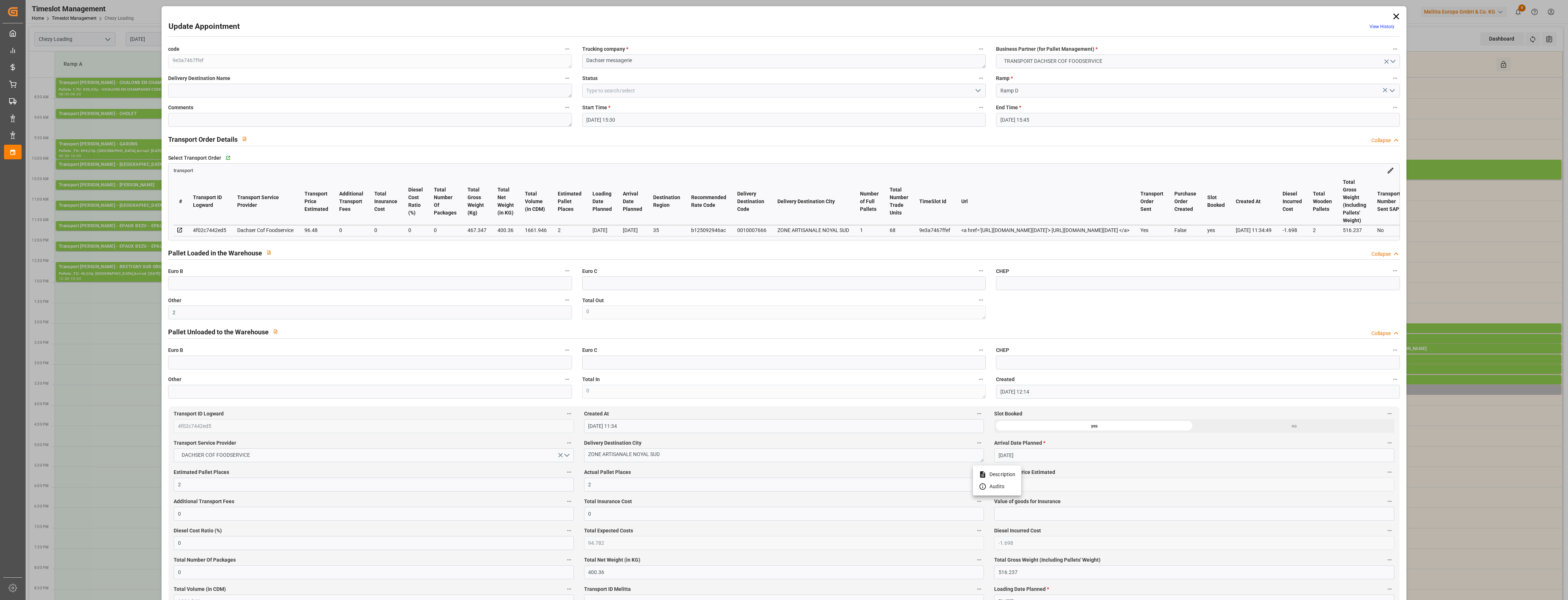
click at [670, 473] on div at bounding box center [784, 300] width 1568 height 600
click at [980, 90] on icon "open menu" at bounding box center [978, 91] width 9 height 9
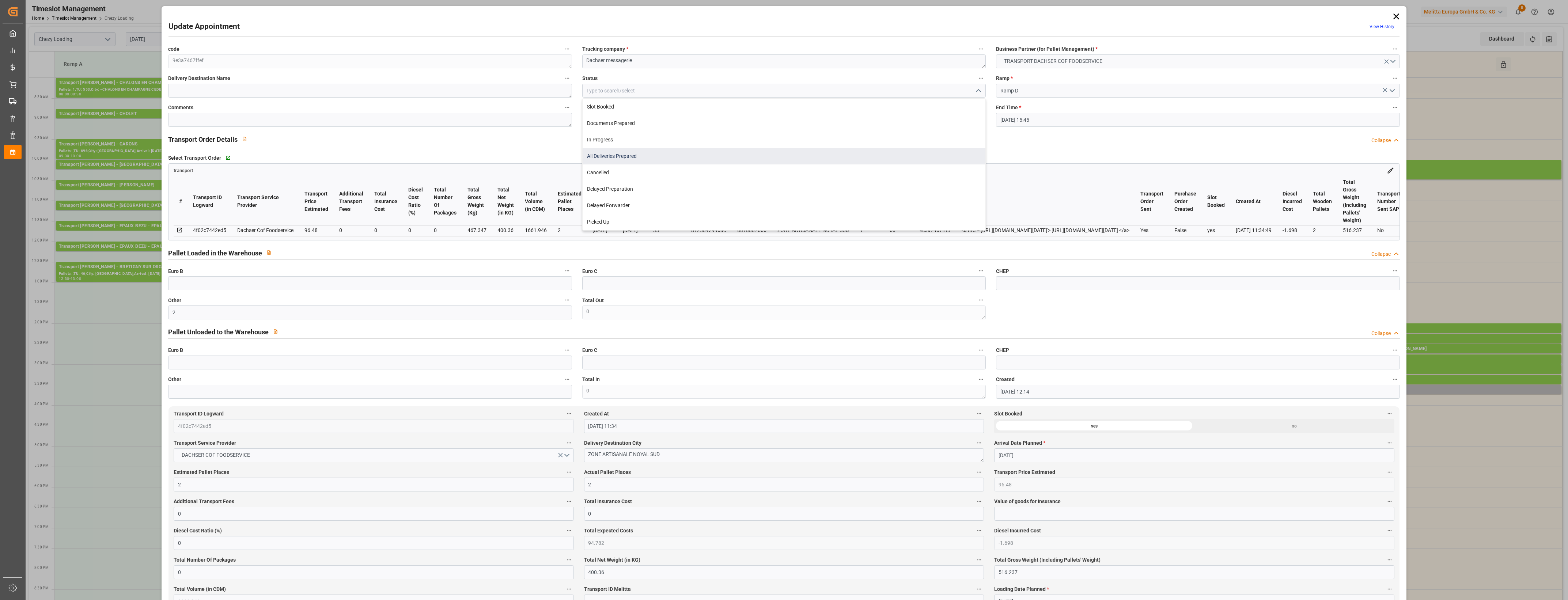
click at [687, 152] on div "All Deliveries Prepared" at bounding box center [784, 156] width 403 height 16
type input "All Deliveries Prepared"
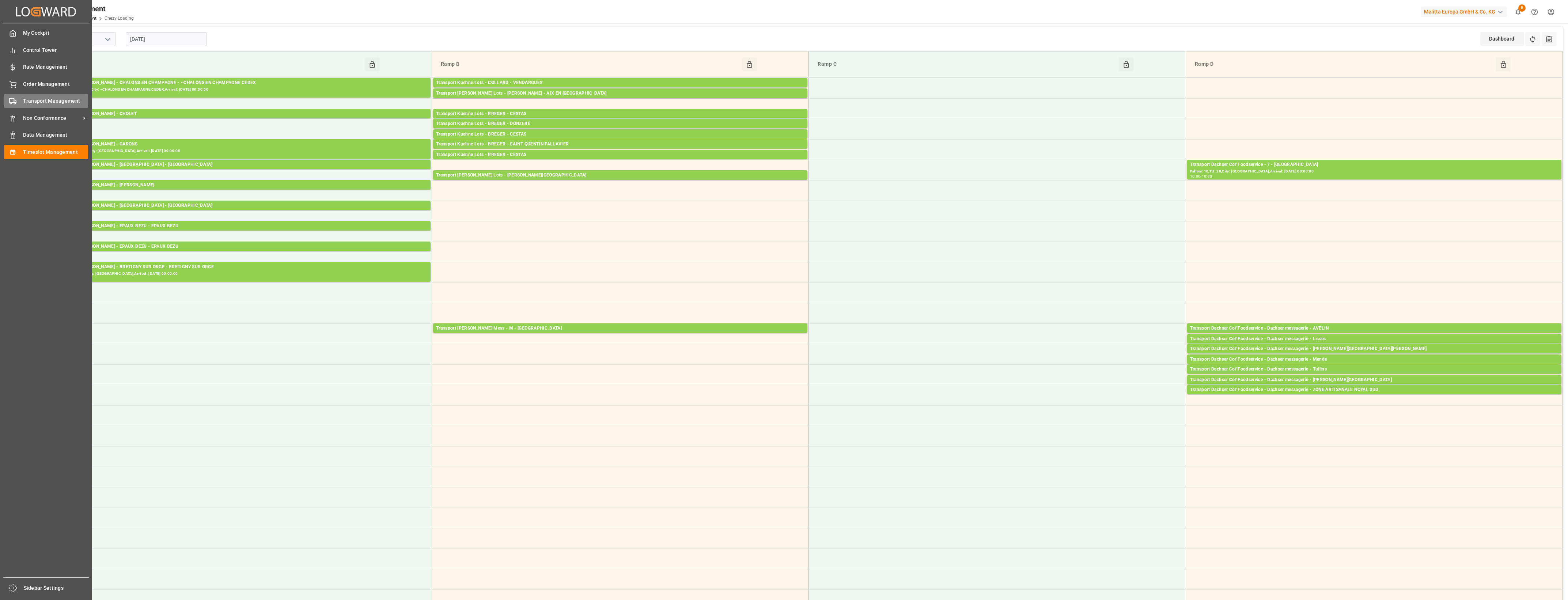
click at [21, 102] on div "Transport Management Transport Management" at bounding box center [46, 100] width 84 height 14
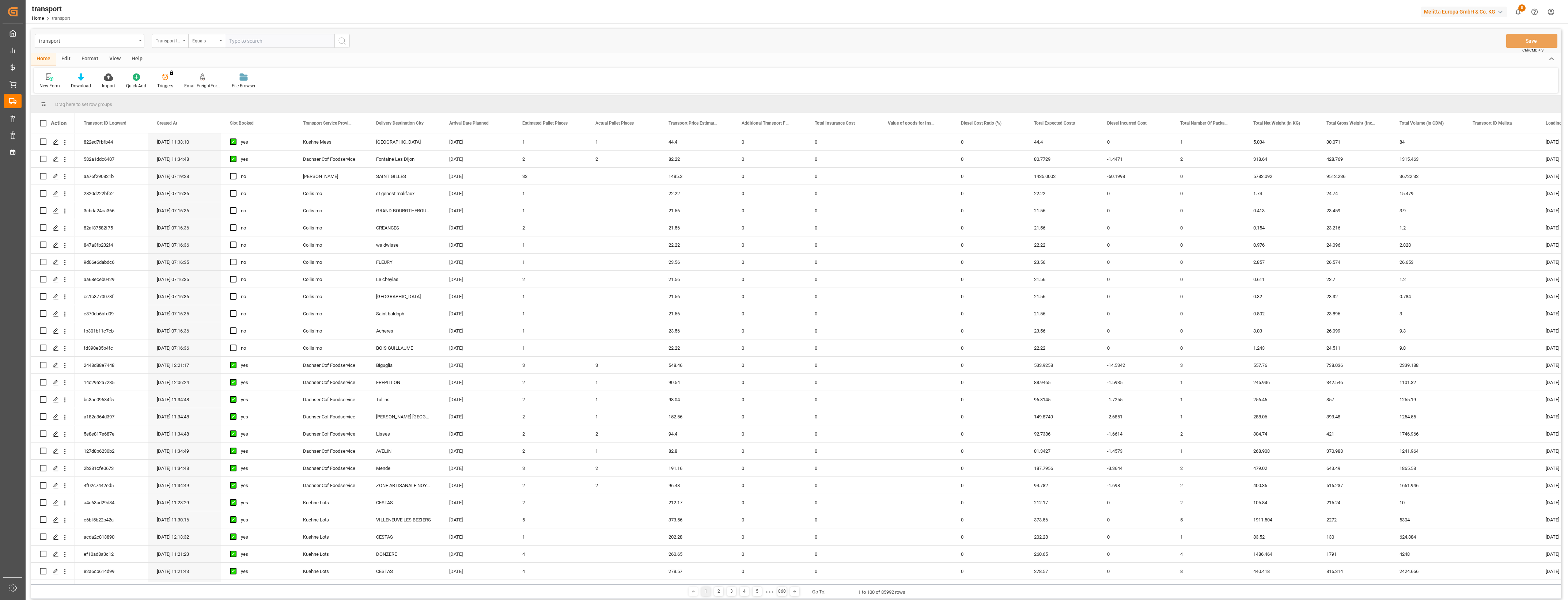
click at [183, 41] on icon "open menu" at bounding box center [184, 40] width 3 height 1
click at [663, 74] on div "New Form Download Import Quick Add Triggers You do not have permission for Trig…" at bounding box center [796, 80] width 1524 height 25
drag, startPoint x: 366, startPoint y: 584, endPoint x: 401, endPoint y: 583, distance: 35.0
click at [401, 583] on div "Drag here to set row groups Drag here to set column labels Action Transport ID …" at bounding box center [796, 347] width 1530 height 503
drag, startPoint x: 374, startPoint y: 584, endPoint x: 418, endPoint y: 584, distance: 44.0
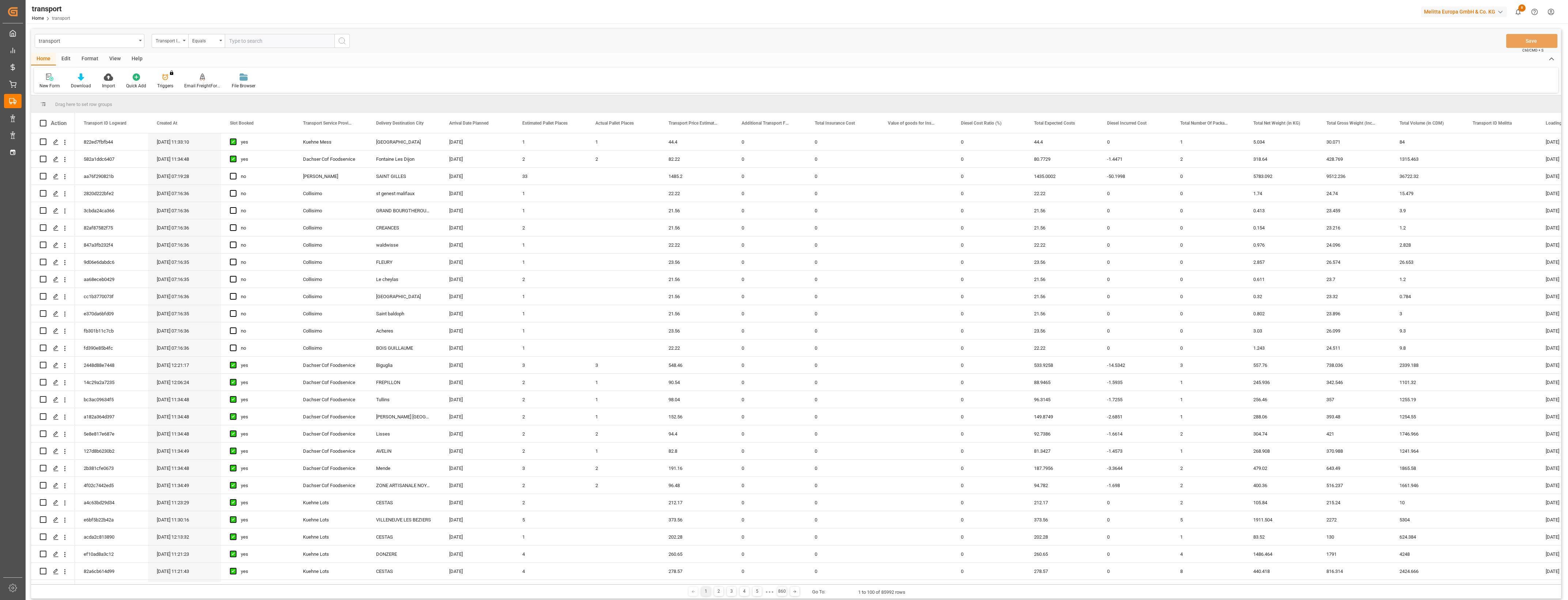
click at [418, 584] on div "1 2 3 4 5 ● ● ● 860 Go To: 1 to 100 of 85992 rows" at bounding box center [796, 591] width 1530 height 15
drag, startPoint x: 383, startPoint y: 585, endPoint x: 405, endPoint y: 584, distance: 22.0
click at [405, 584] on div "Drag here to set row groups Drag here to set column labels Action Transport ID …" at bounding box center [796, 347] width 1530 height 503
click at [393, 585] on div "1 2 3 4 5 ● ● ● 860 Go To: 1 to 100 of 85992 rows" at bounding box center [796, 591] width 1530 height 15
click at [448, 591] on div "1 2 3 4 5 ● ● ● 860 Go To: 1 to 100 of 85992 rows" at bounding box center [796, 591] width 1530 height 15
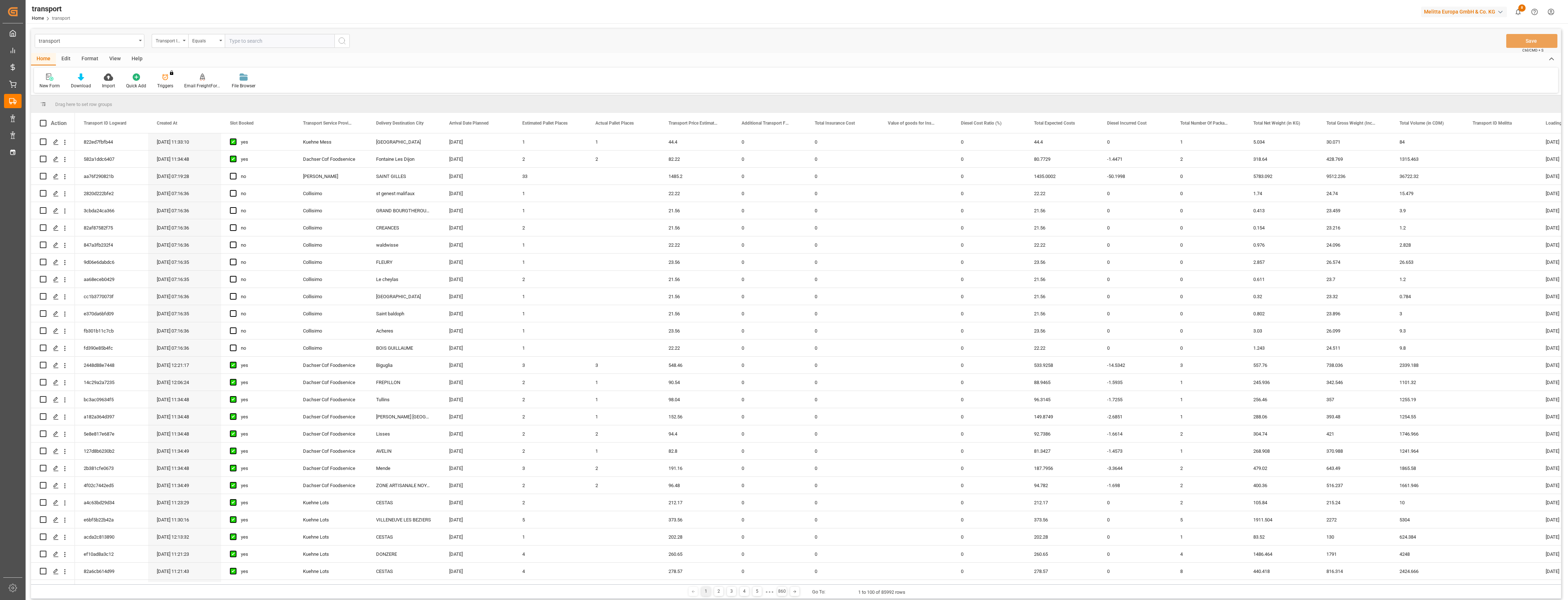
drag, startPoint x: 383, startPoint y: 585, endPoint x: 403, endPoint y: 585, distance: 20.0
click at [403, 585] on div "1 2 3 4 5 ● ● ● 860 Go To: 1 to 100 of 85992 rows" at bounding box center [796, 591] width 1530 height 15
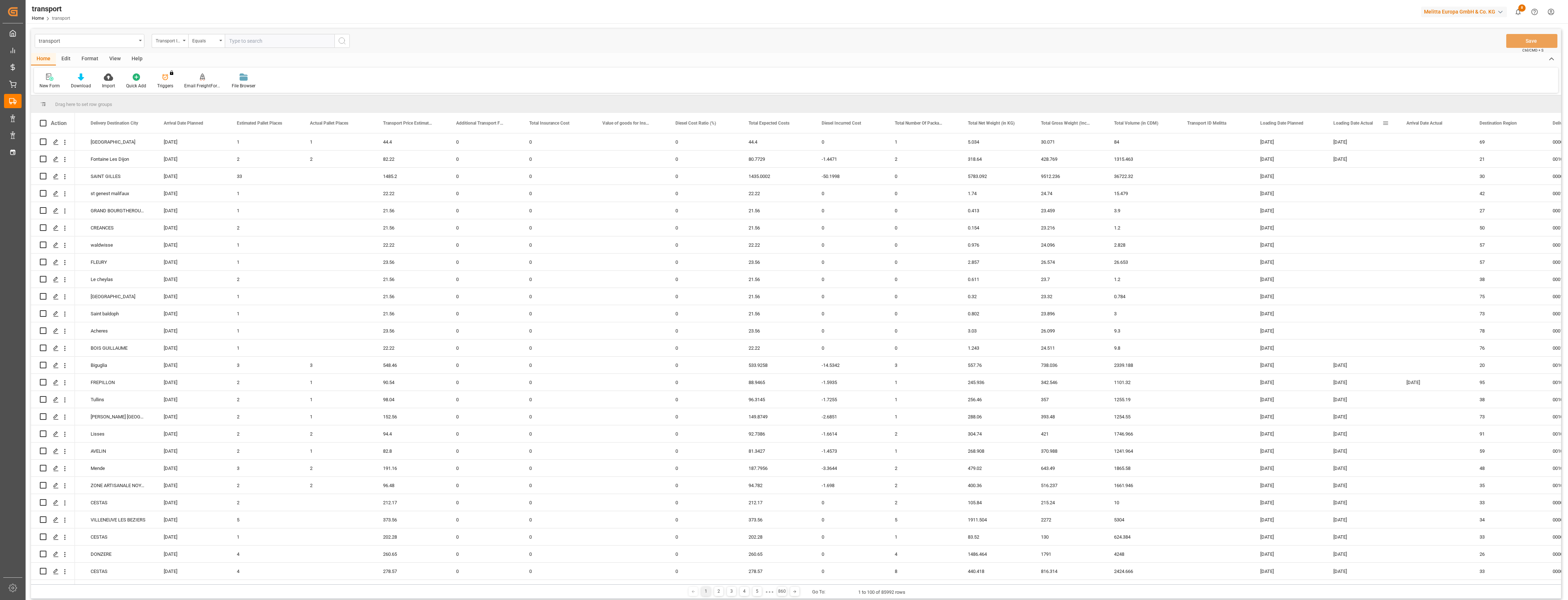
click at [1387, 124] on span at bounding box center [1385, 123] width 7 height 7
click at [1435, 124] on span "filter" at bounding box center [1427, 125] width 32 height 13
click at [1453, 159] on input "date" at bounding box center [1419, 162] width 72 height 15
type input "[DATE]"
click at [1427, 187] on button "Apply" at bounding box center [1429, 185] width 13 height 7
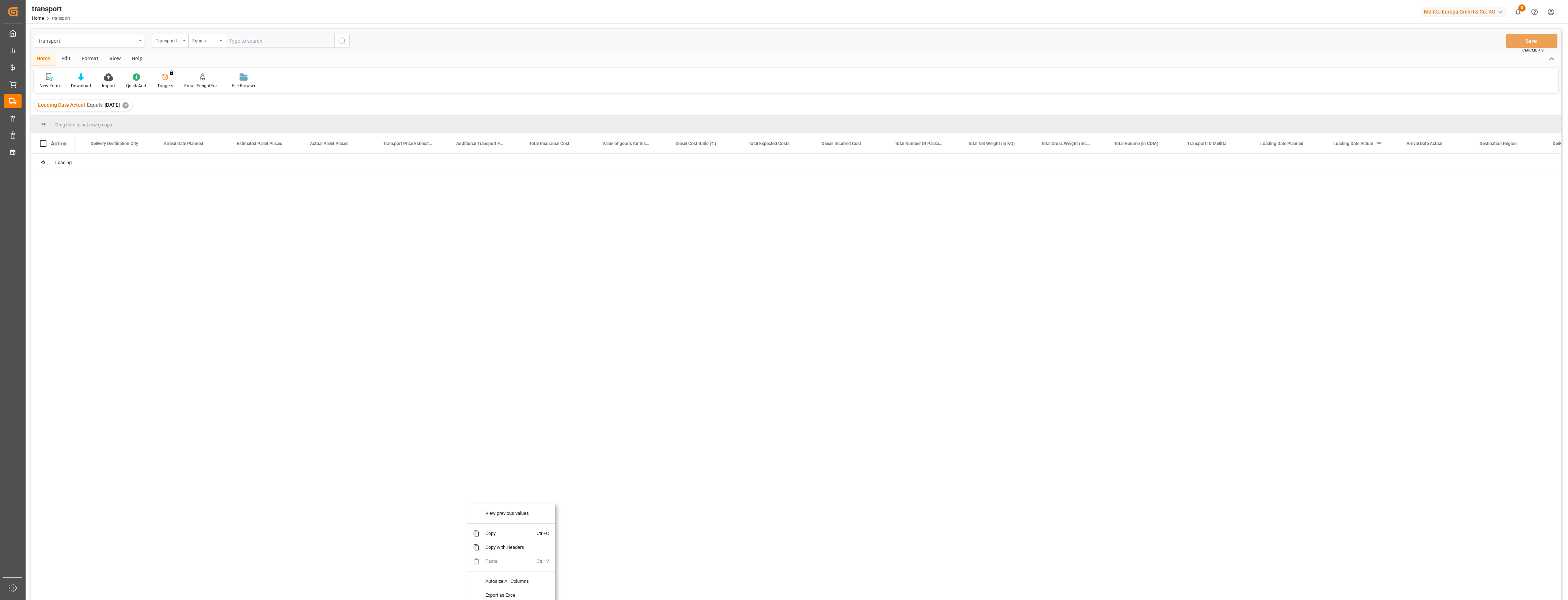
click at [749, 464] on div at bounding box center [817, 379] width 1486 height 451
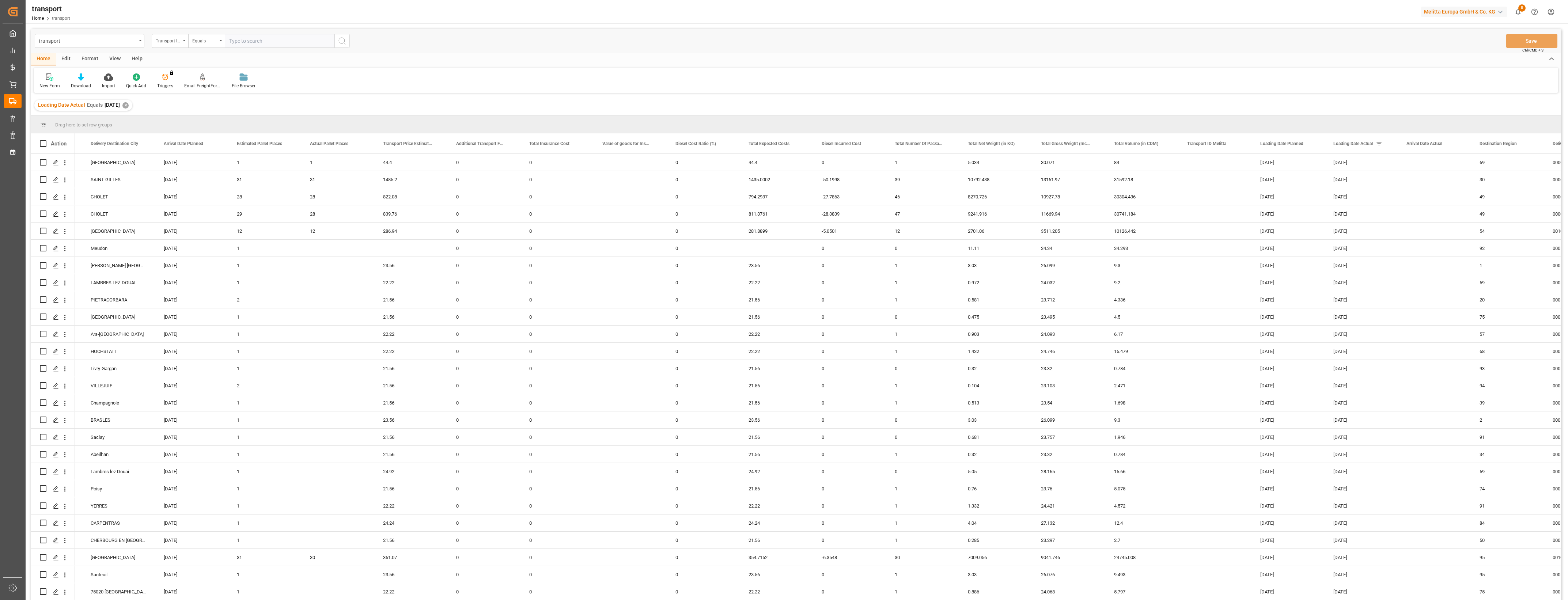
click at [1566, 321] on main "transport Transport ID Logward Equals Save Ctrl/CMD + S Home Edit Format View H…" at bounding box center [796, 324] width 1541 height 590
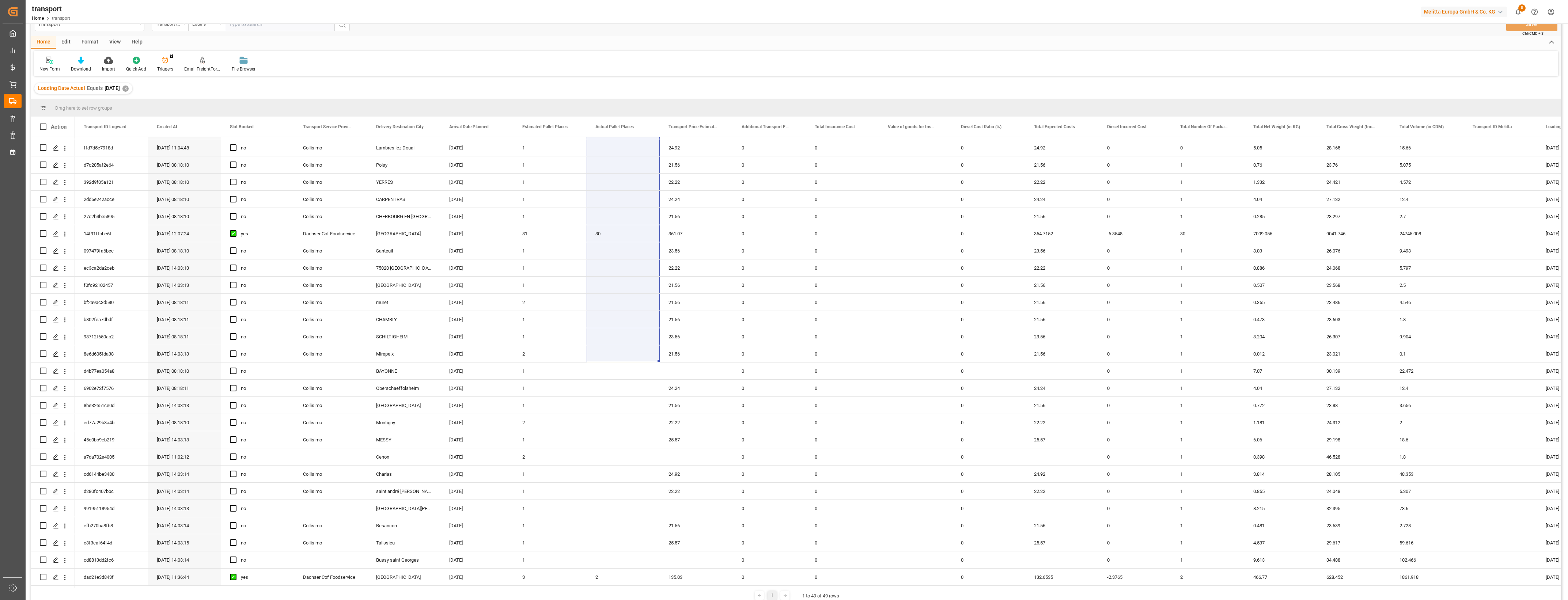
scroll to position [395, 0]
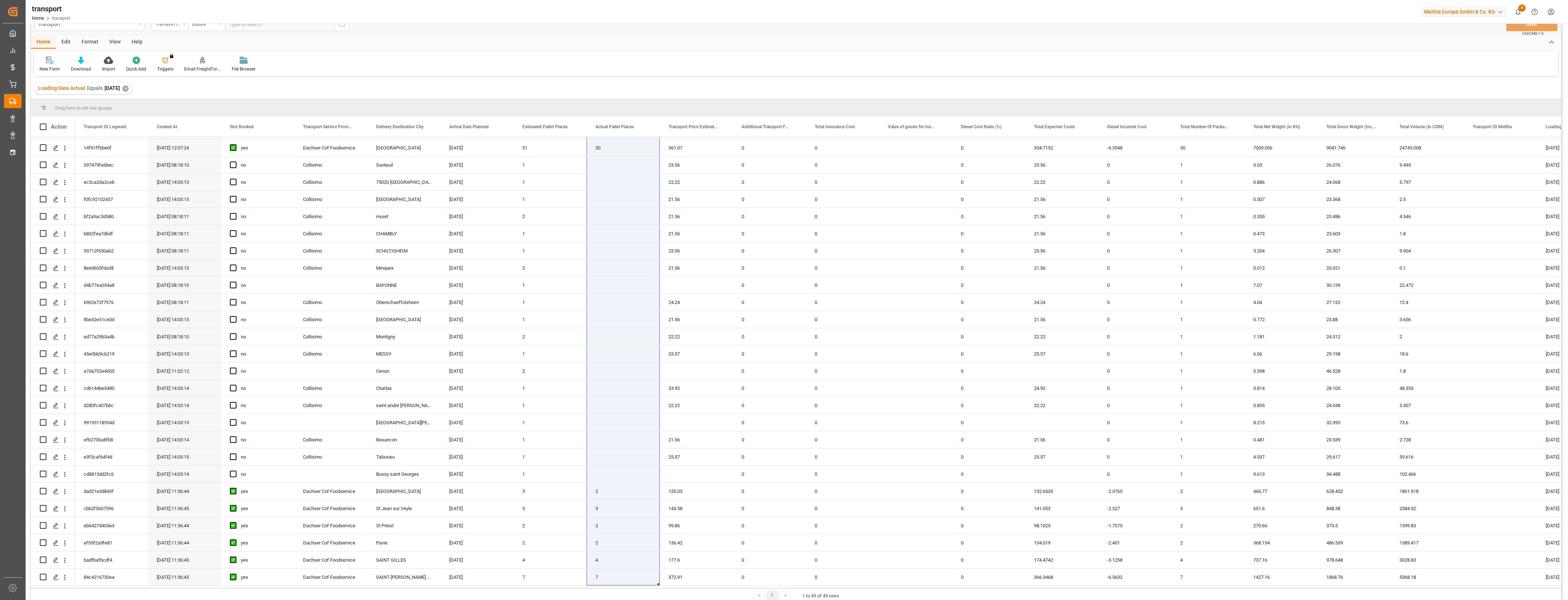
drag, startPoint x: 607, startPoint y: 142, endPoint x: 623, endPoint y: 604, distance: 462.3
click at [623, 599] on html "Created by potrace 1.15, written by [PERSON_NAME] [DATE]-[DATE] Created by potr…" at bounding box center [784, 300] width 1568 height 600
click at [19, 152] on div "Timeslot Management Timeslot Management" at bounding box center [13, 152] width 18 height 14
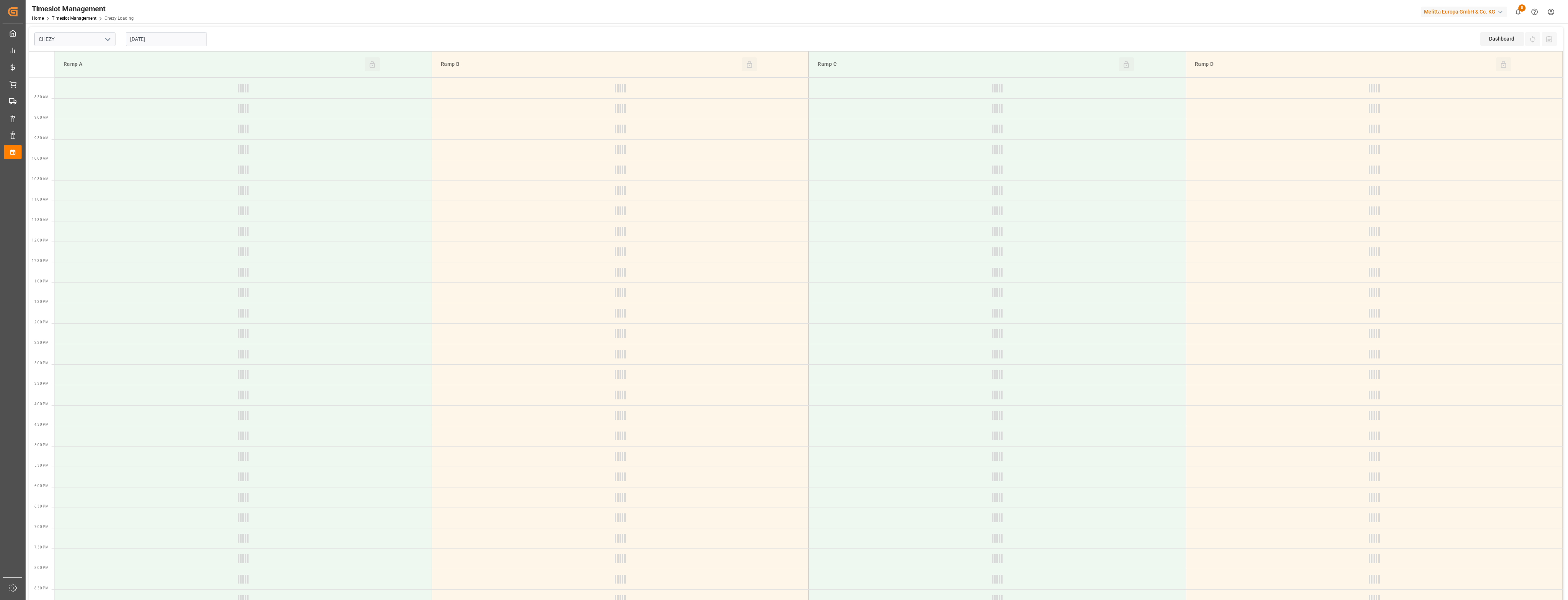
type input "Chezy Loading"
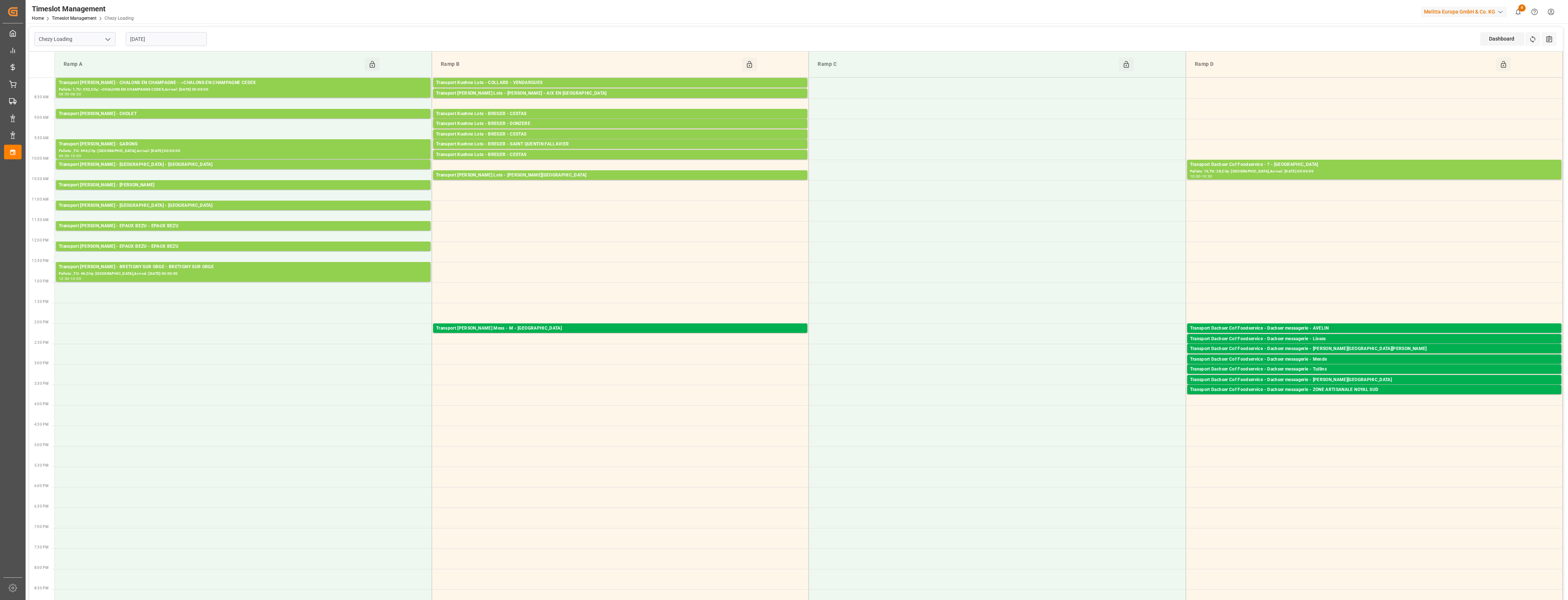
click at [177, 41] on input "[DATE]" at bounding box center [166, 39] width 81 height 14
click at [150, 113] on span "14" at bounding box center [149, 112] width 5 height 5
type input "[DATE]"
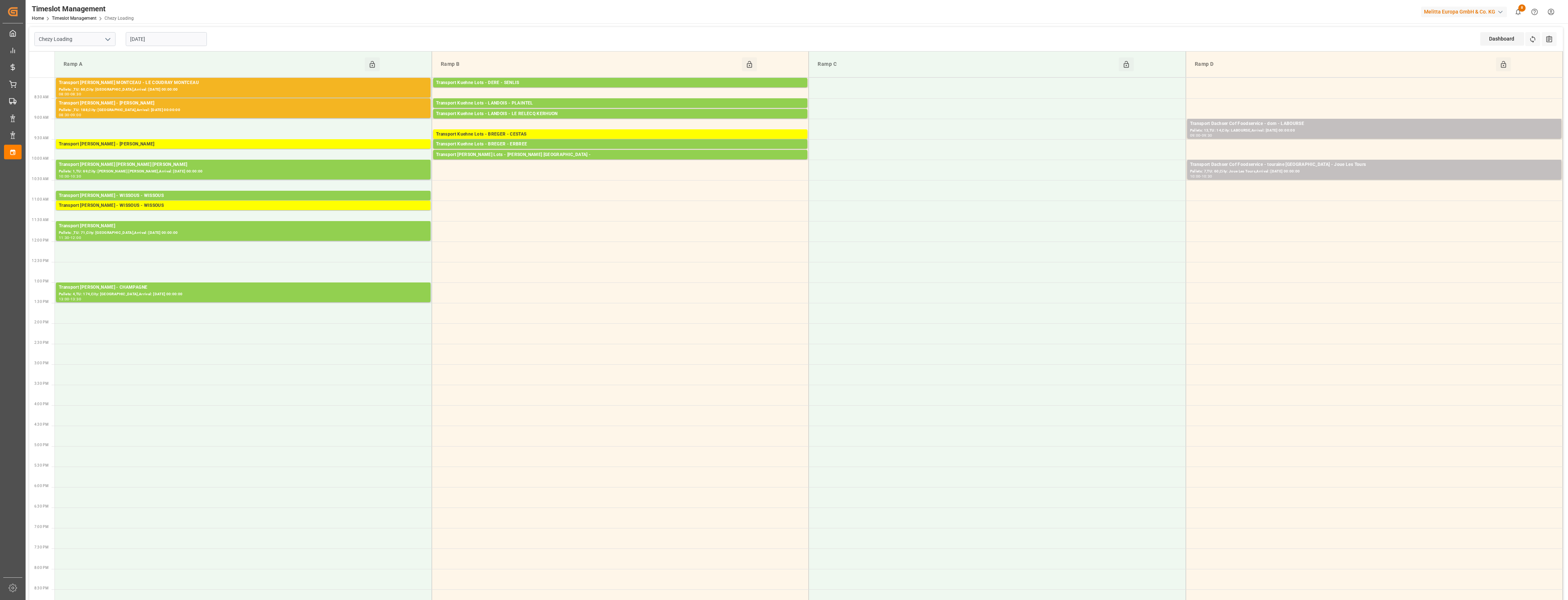
click at [189, 39] on input "[DATE]" at bounding box center [166, 39] width 81 height 14
click at [110, 37] on icon "open menu" at bounding box center [108, 40] width 9 height 9
click at [68, 72] on div "Chezy Unloading" at bounding box center [75, 71] width 80 height 16
type input "Chezy Unloading"
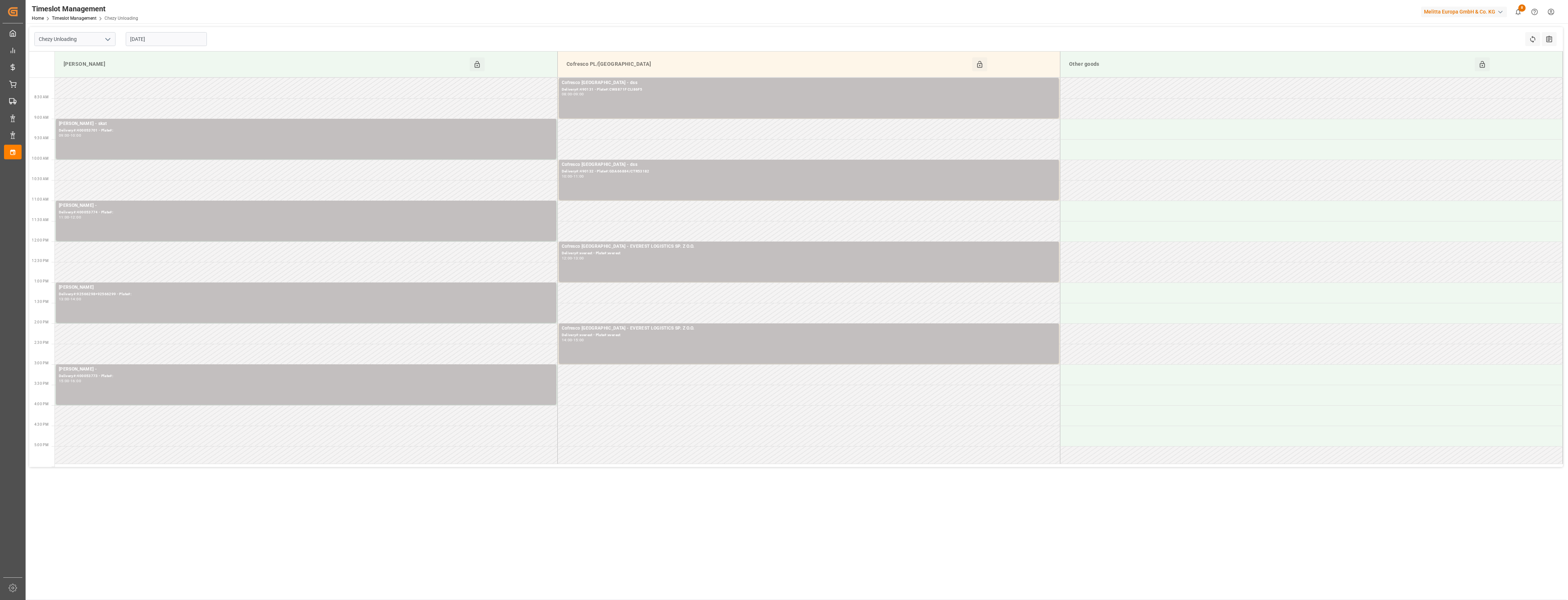
click at [170, 38] on input "[DATE]" at bounding box center [166, 39] width 81 height 14
click at [189, 99] on div "10" at bounding box center [192, 98] width 9 height 9
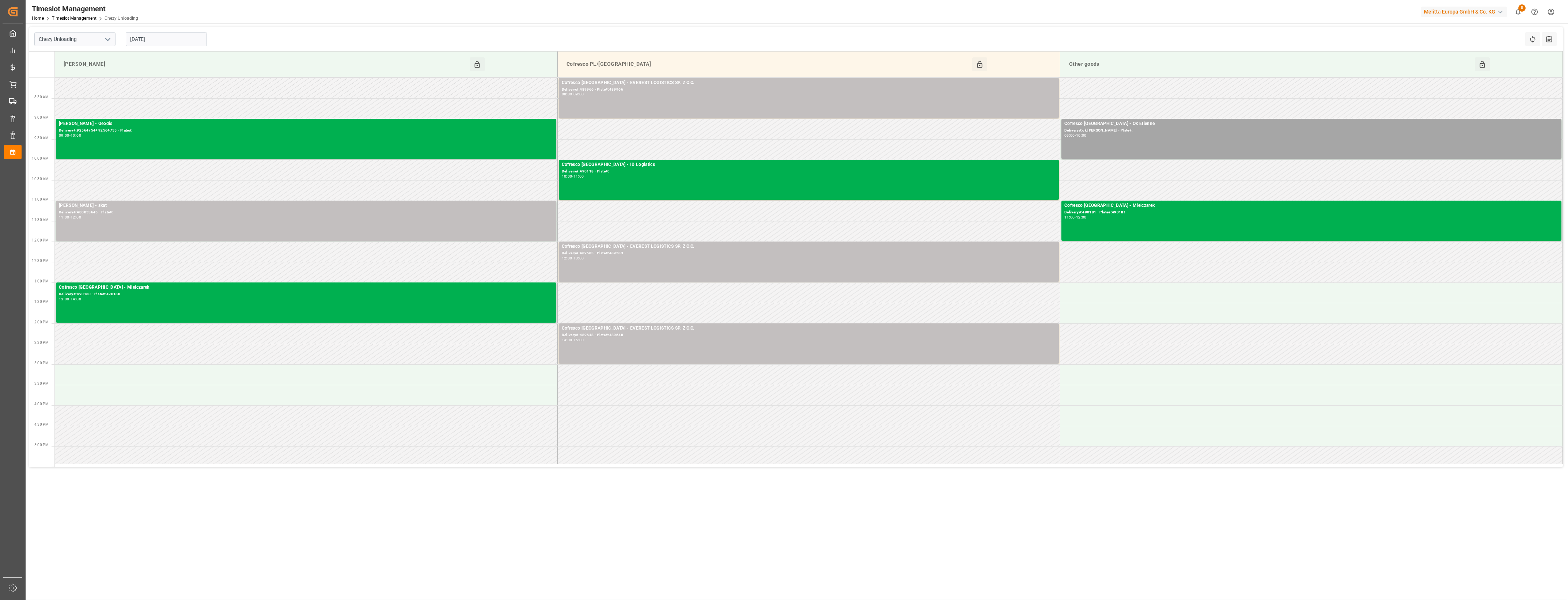
click at [162, 43] on input "[DATE]" at bounding box center [166, 39] width 81 height 14
click at [145, 114] on div "14" at bounding box center [149, 112] width 9 height 9
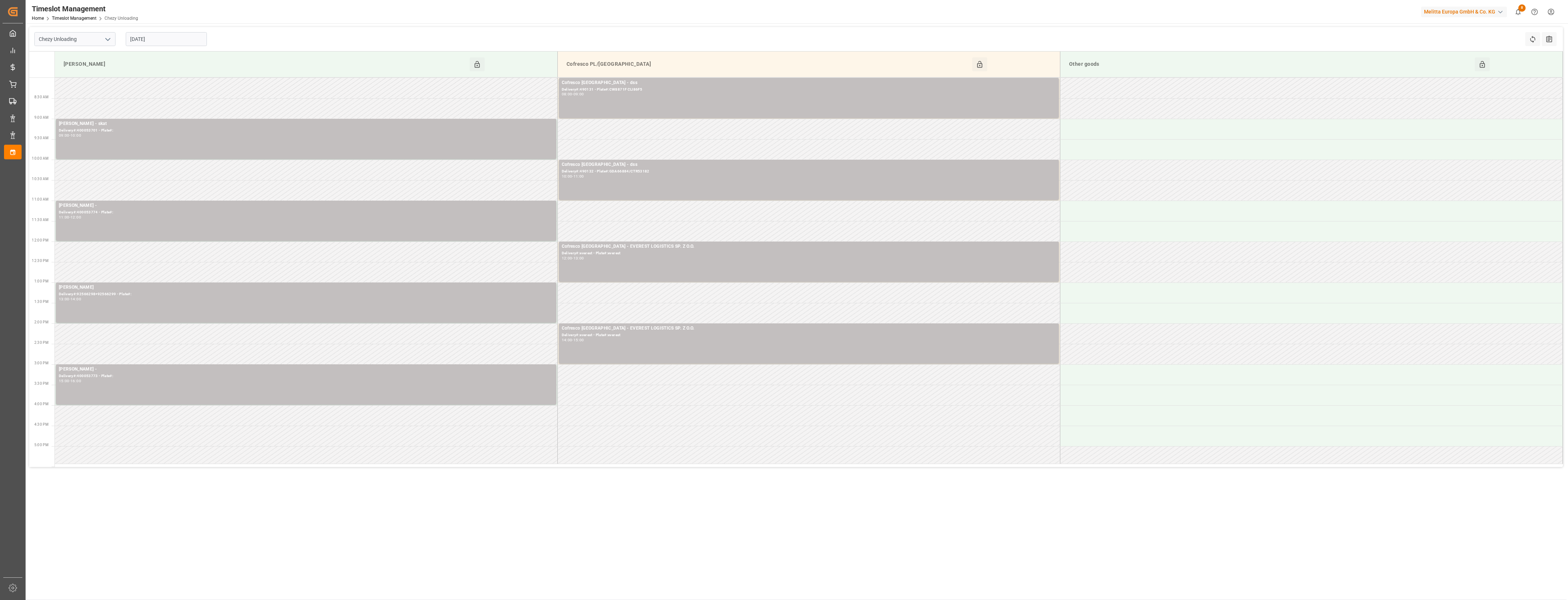
click at [170, 33] on input "[DATE]" at bounding box center [166, 39] width 81 height 14
click at [136, 114] on span "13" at bounding box center [135, 112] width 5 height 5
type input "[DATE]"
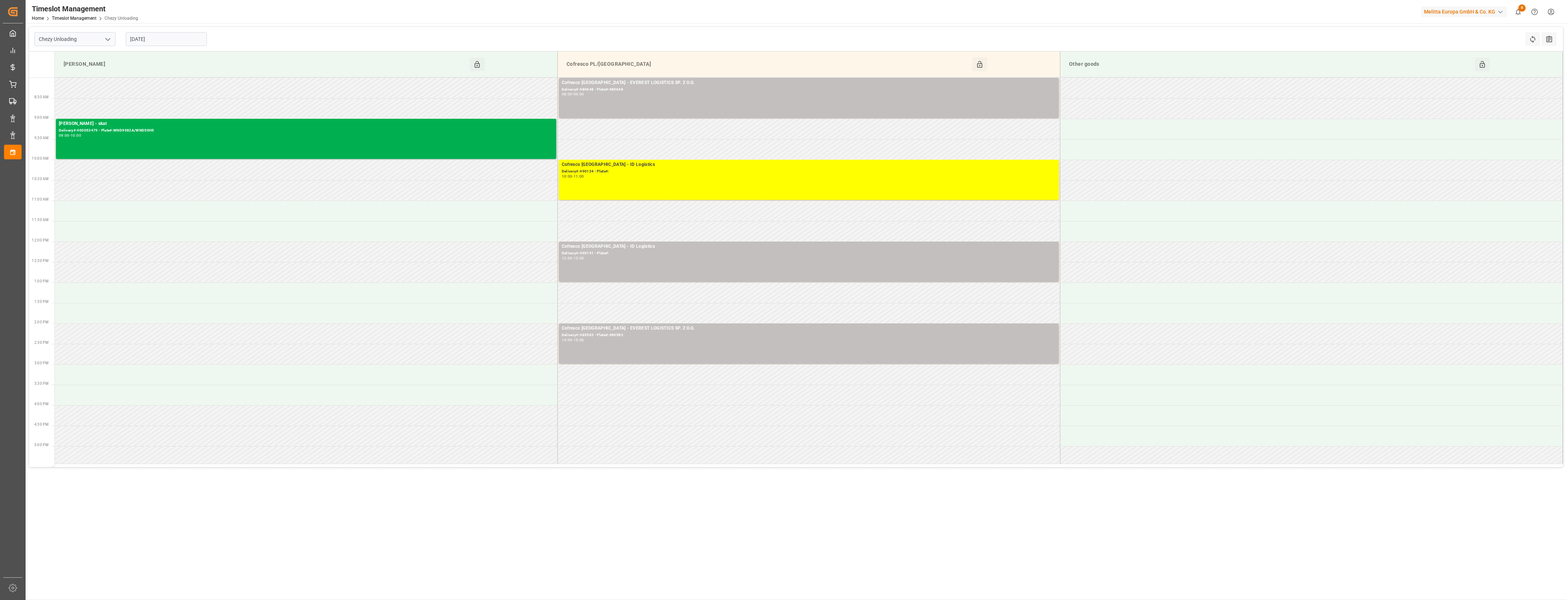
click at [172, 48] on div "[DATE]" at bounding box center [166, 39] width 91 height 24
click at [105, 41] on icon "open menu" at bounding box center [108, 40] width 9 height 9
click at [77, 58] on div "Chezy Loading" at bounding box center [75, 55] width 80 height 16
type input "Chezy Loading"
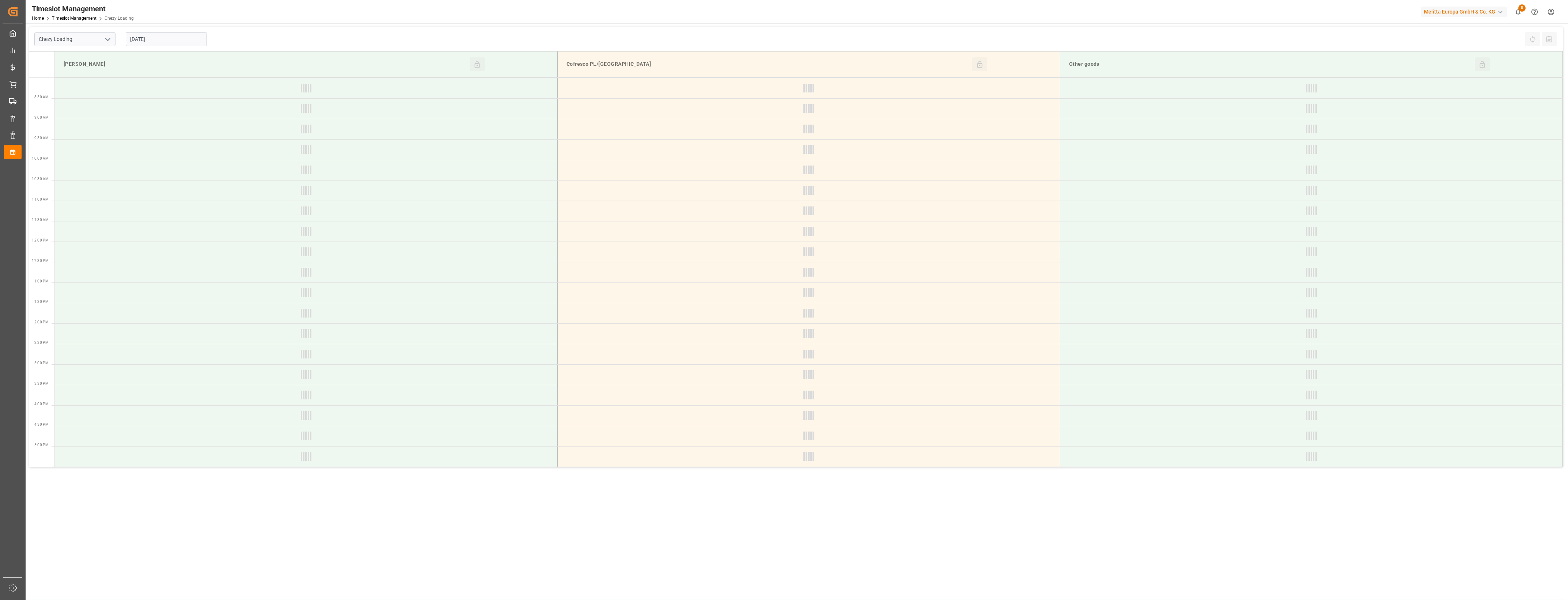
click at [173, 39] on input "[DATE]" at bounding box center [166, 39] width 81 height 14
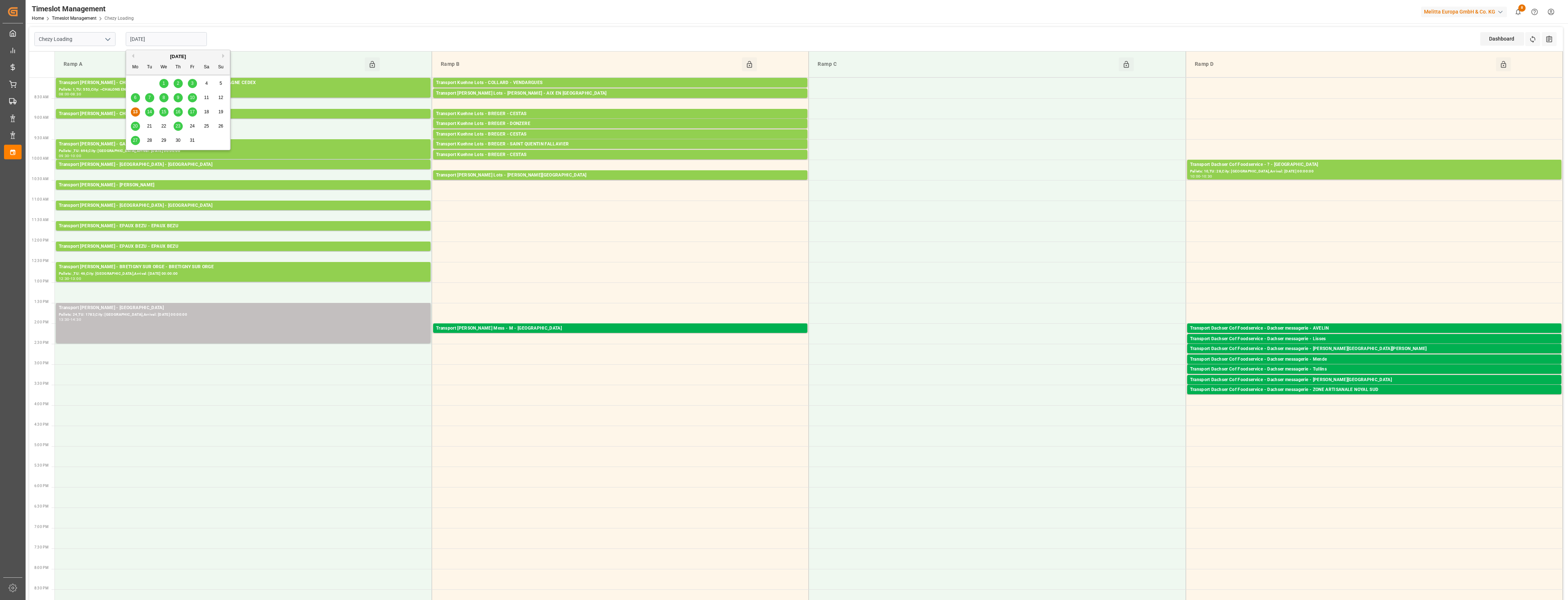
click at [151, 114] on span "14" at bounding box center [149, 112] width 5 height 5
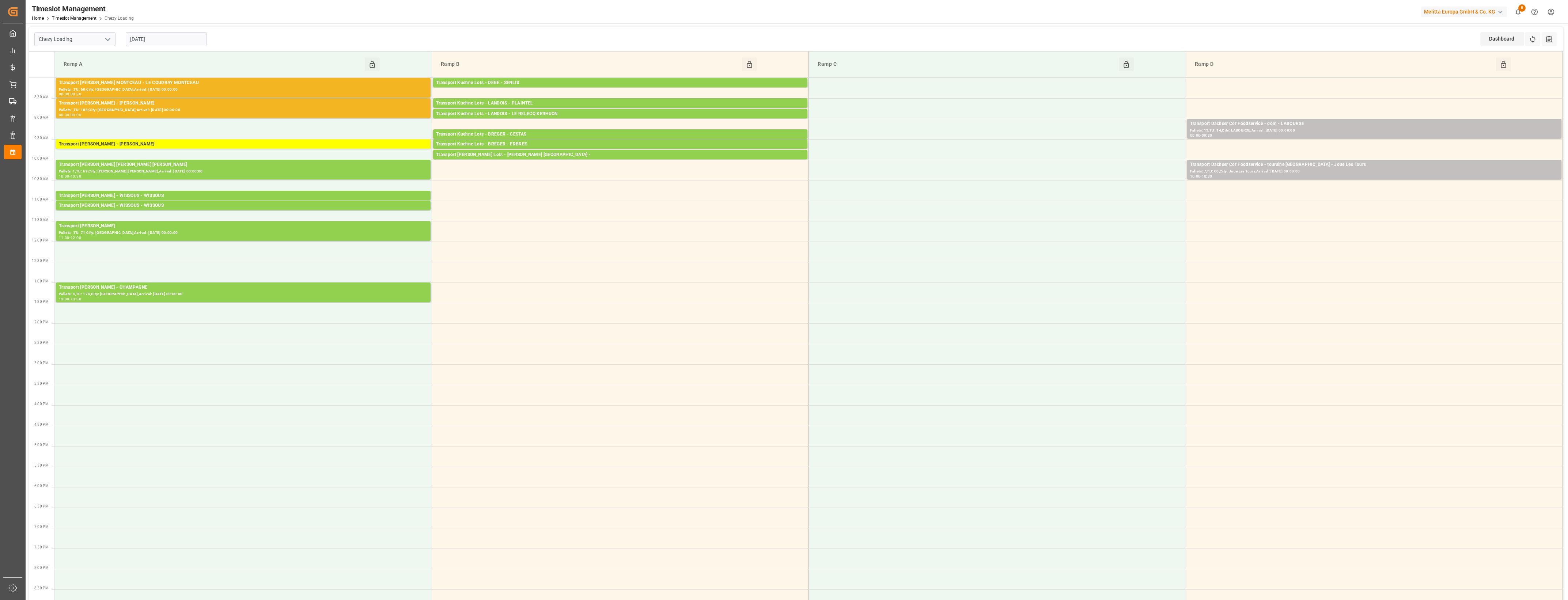
click at [166, 43] on input "[DATE]" at bounding box center [166, 39] width 81 height 14
click at [137, 110] on span "13" at bounding box center [135, 112] width 5 height 5
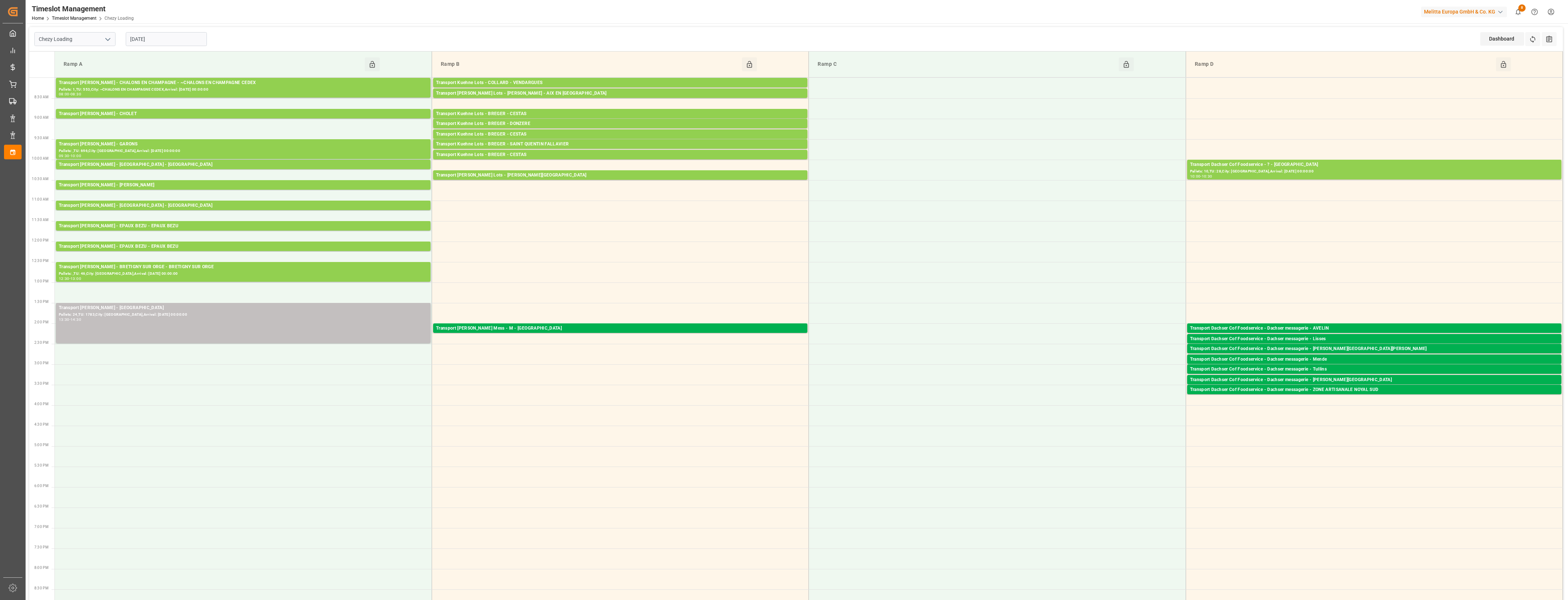
click at [170, 44] on input "[DATE]" at bounding box center [166, 39] width 81 height 14
click at [198, 40] on input "[DATE]" at bounding box center [166, 39] width 81 height 14
click at [150, 114] on span "14" at bounding box center [149, 112] width 5 height 5
type input "[DATE]"
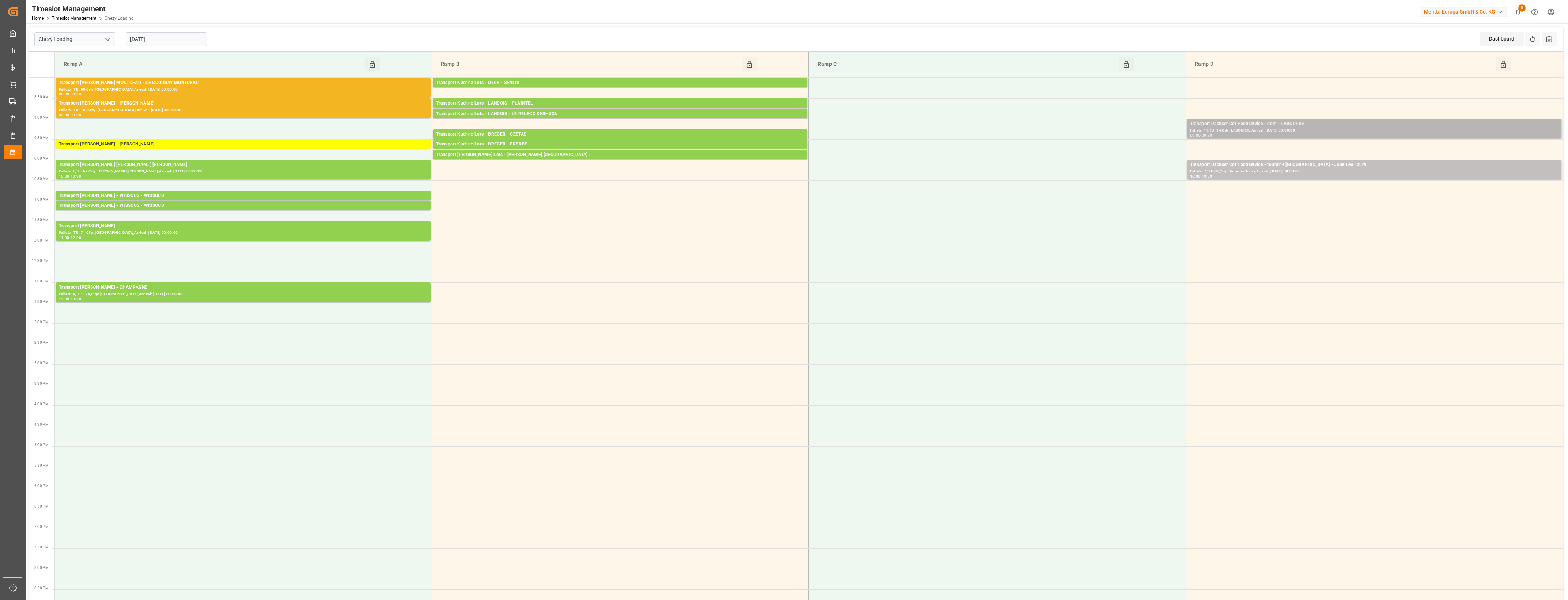
click at [1328, 133] on div "Pallets: 13,TU: 14,City: LABOURSE,Arrival: [DATE] 00:00:00" at bounding box center [1374, 131] width 368 height 6
click at [1096, 158] on button "Open" at bounding box center [1091, 156] width 51 height 9
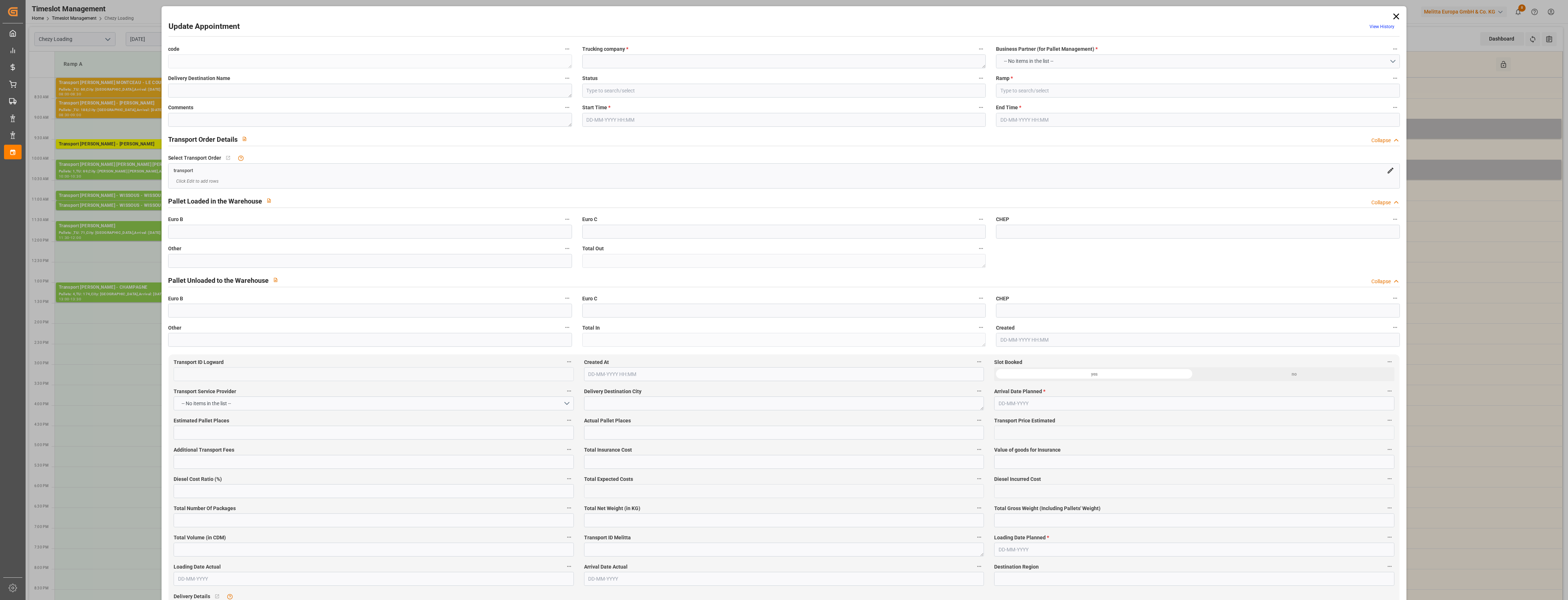
type textarea "d10e098a9627"
type textarea "dom"
type input "Ramp D"
type textarea "0"
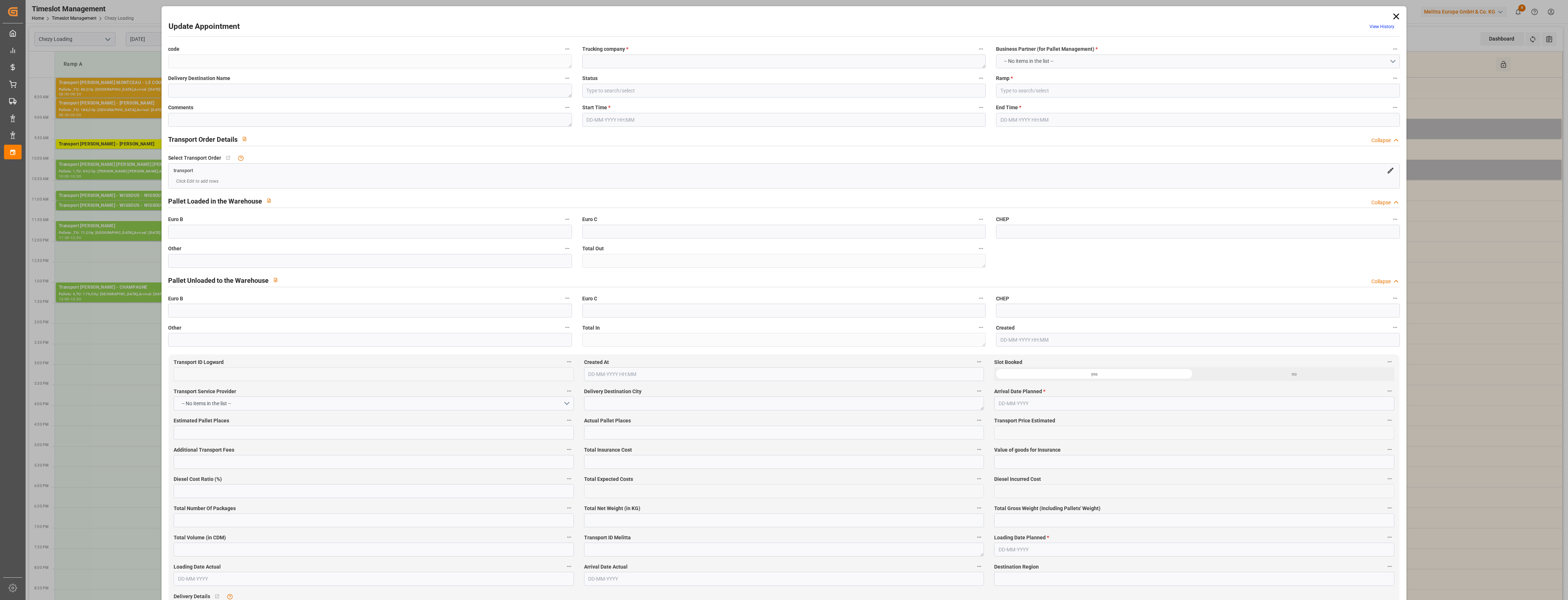
type input "36df90614761"
type textarea "LABOURSE"
type textarea "0010007559"
type textarea "d10e098a9627"
type textarea "FR-02570"
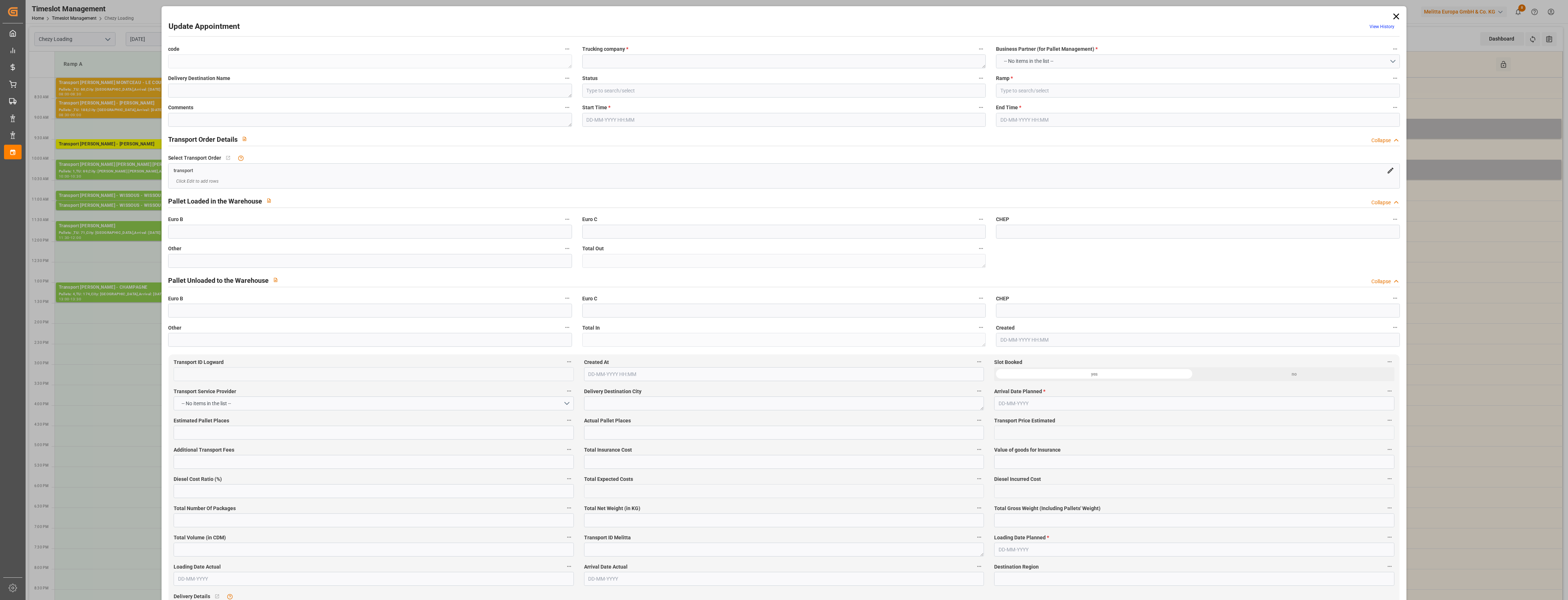
type textarea "FR"
type input "Road"
type input "FR"
type input "62113"
type input "Small Shipment"
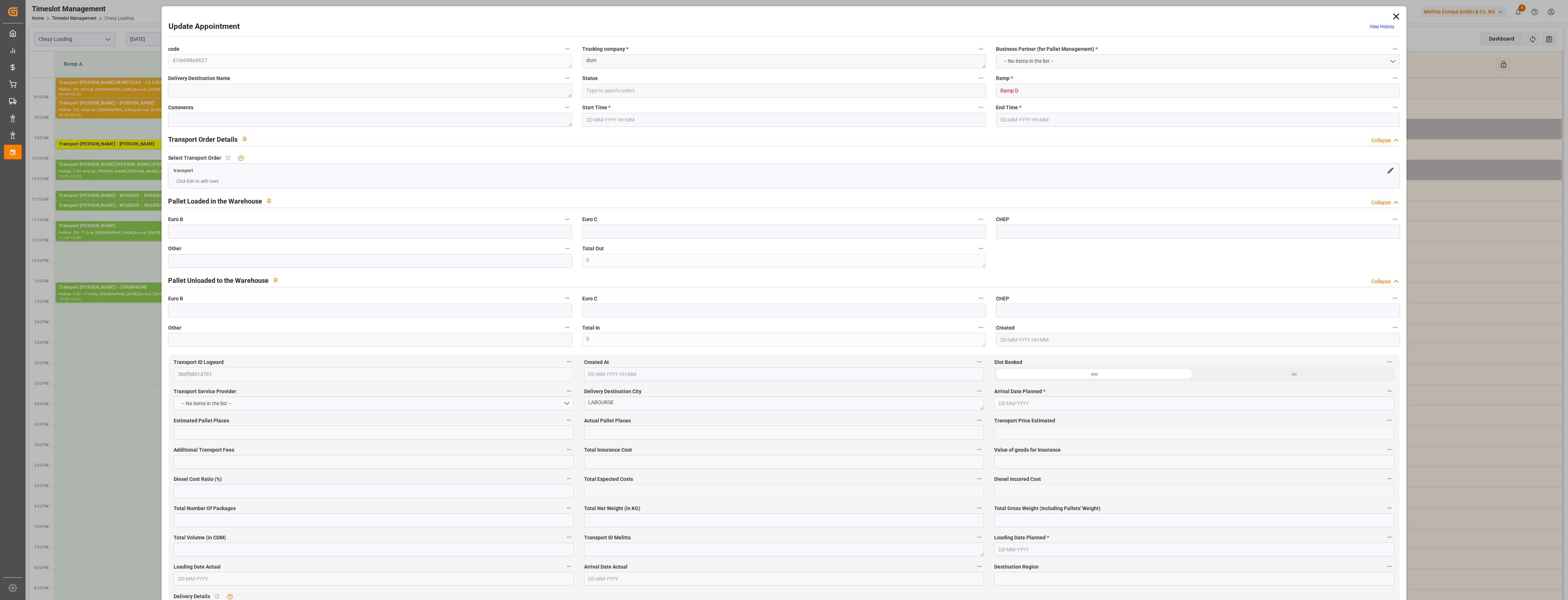
type input "3.5-7.5 t"
type input "EURO 6"
type input "Diesel"
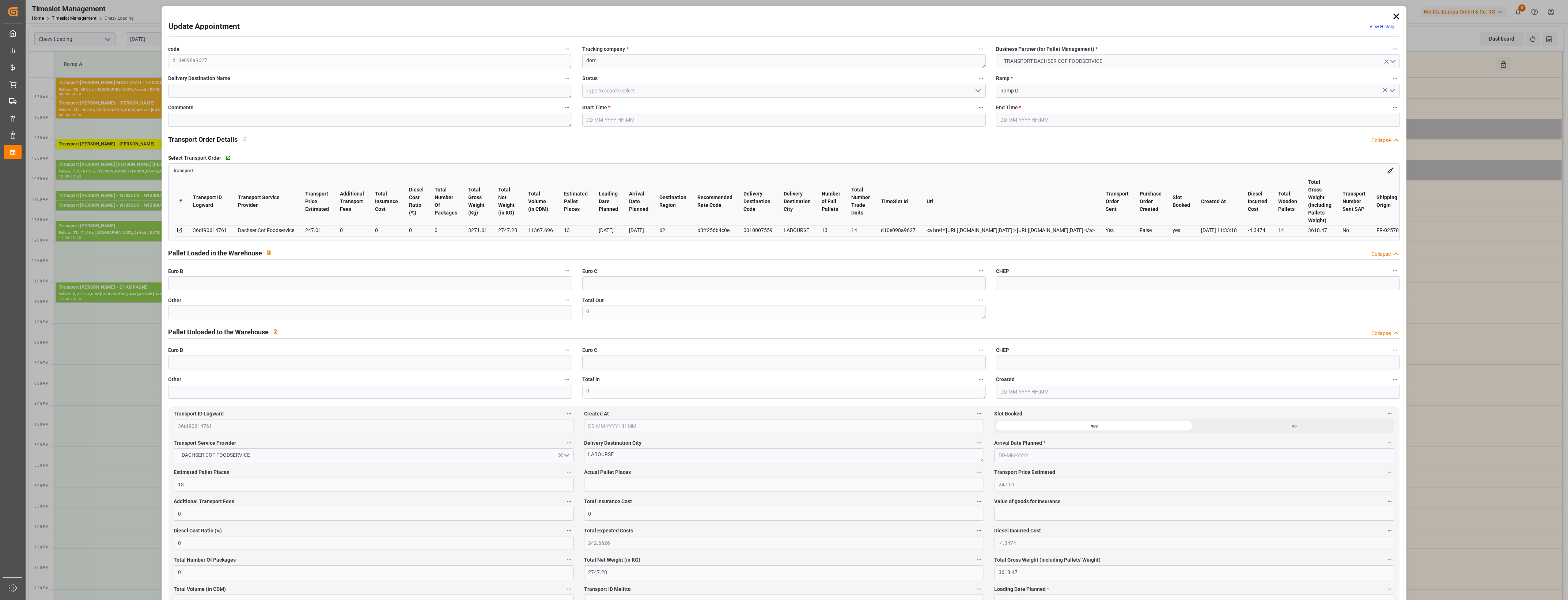
type input "13"
type input "247.01"
type input "0"
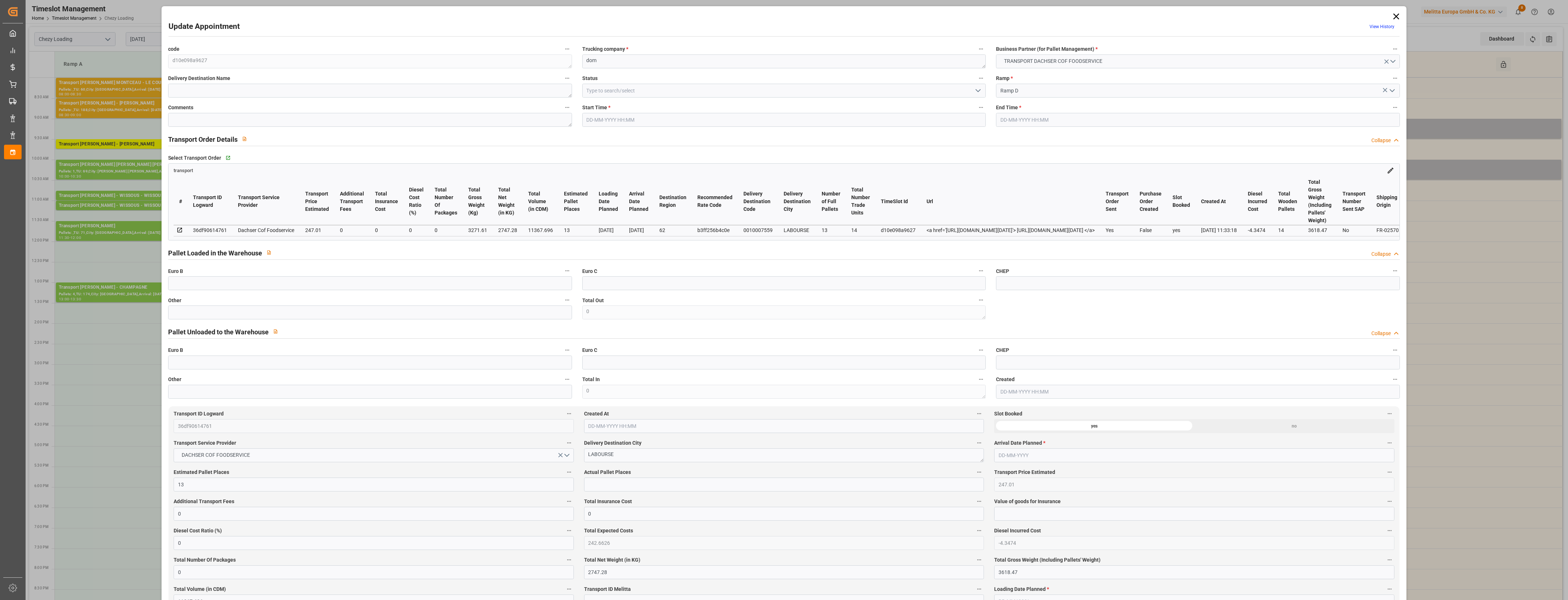
type input "242.6626"
type input "-4.3474"
type input "0"
type input "2747.28"
type input "3618.47"
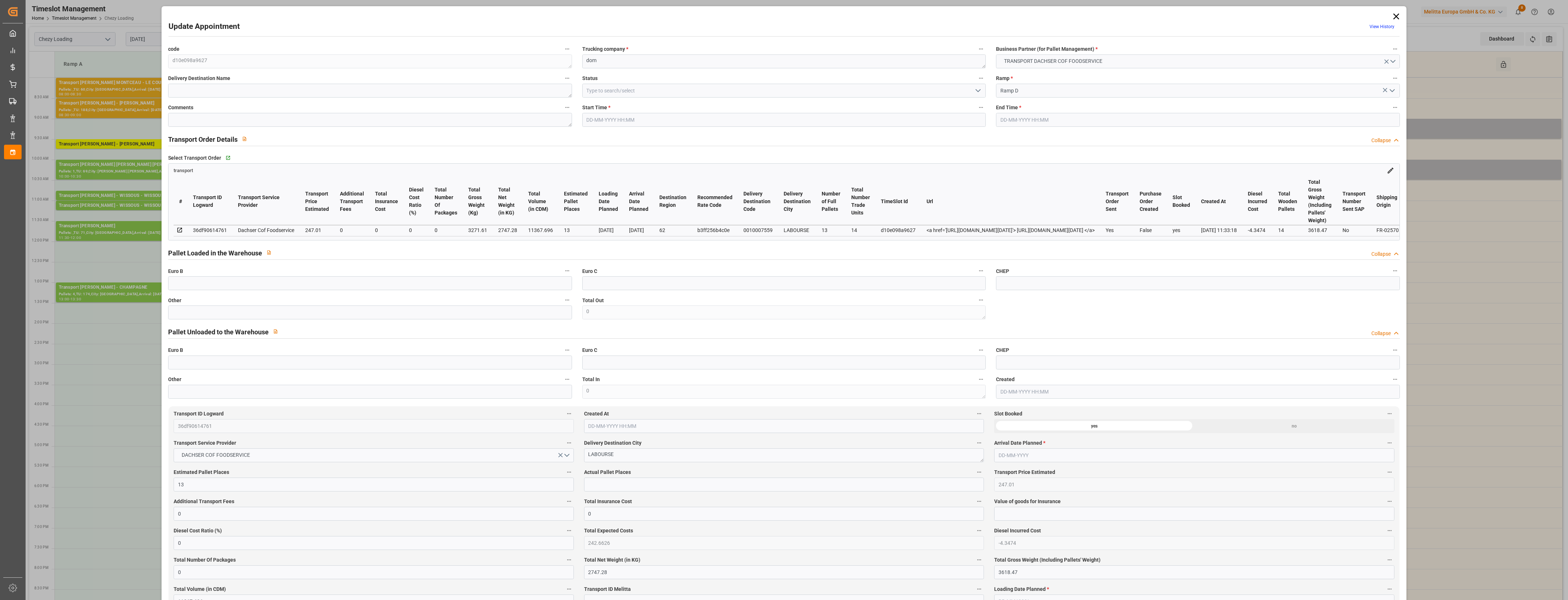
type input "11367.696"
type input "62"
type input "13"
type input "14"
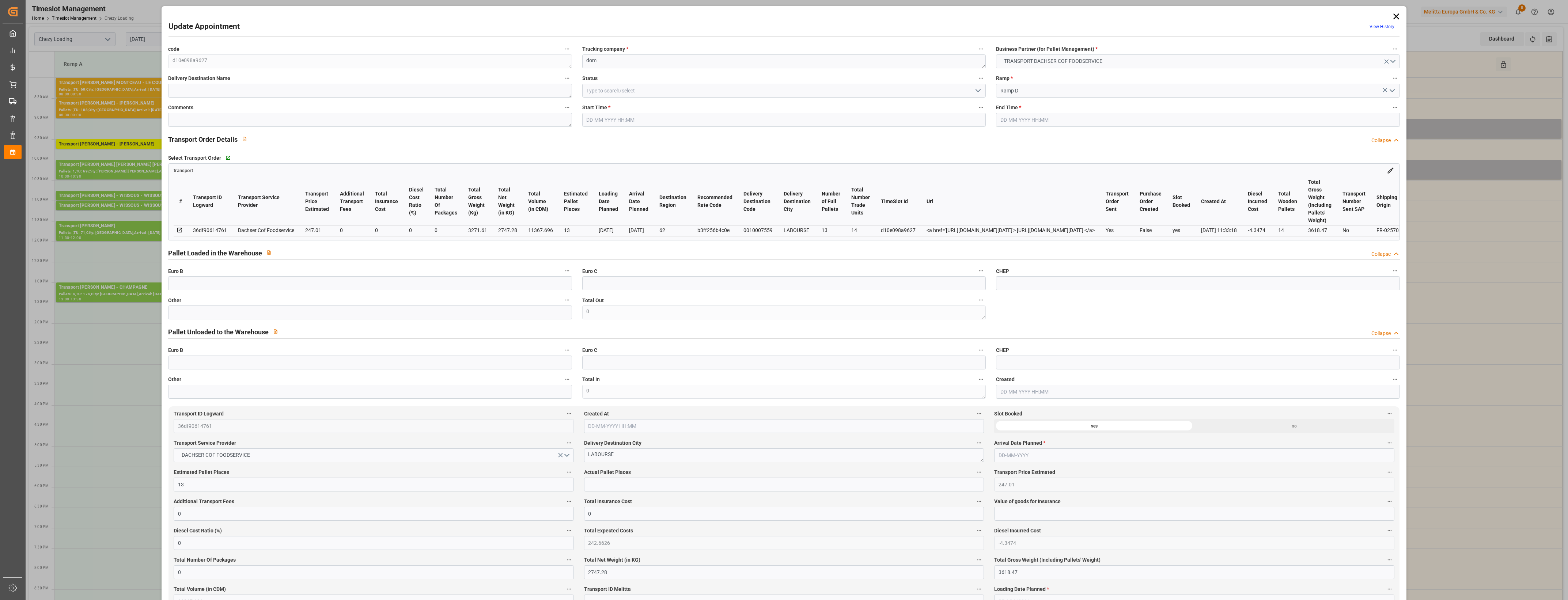
type input "101"
type input "3271.61"
type input "0"
type input "4710.8598"
type input "0"
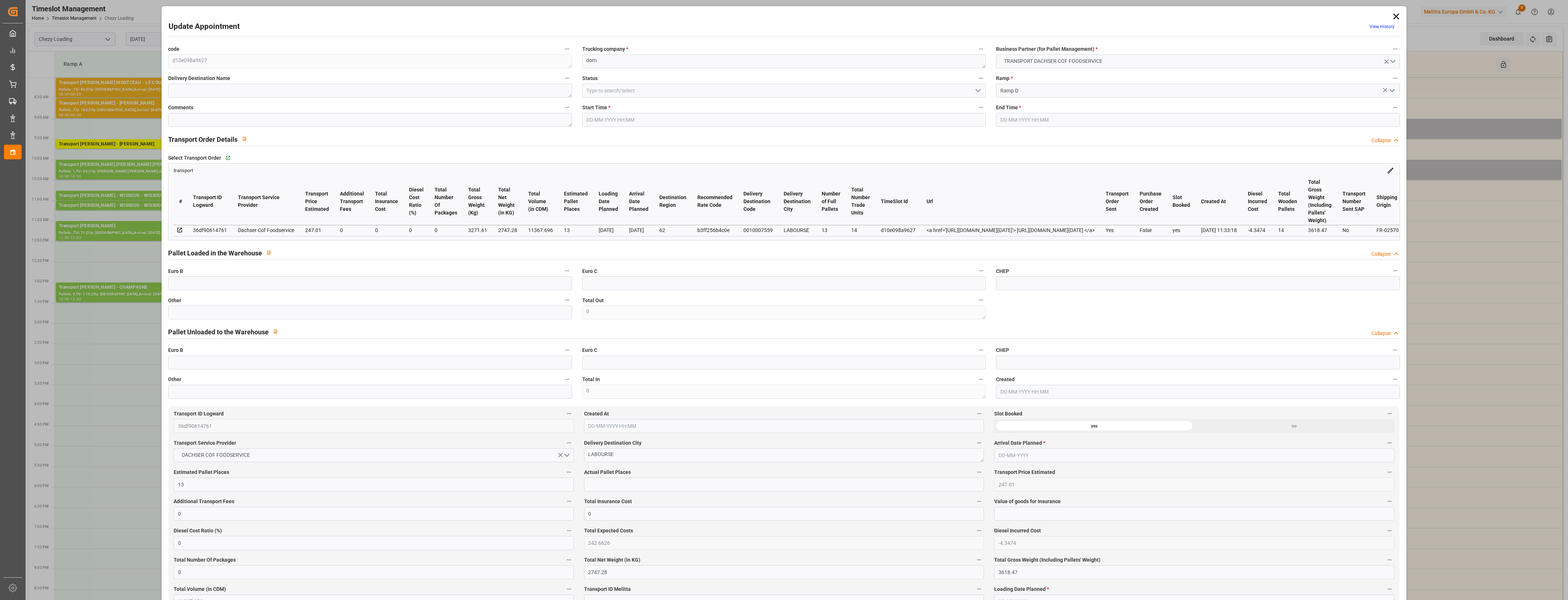
type input "0"
type input "21"
type input "35"
type input "[DATE] 09:00"
type input "[DATE] 09:30"
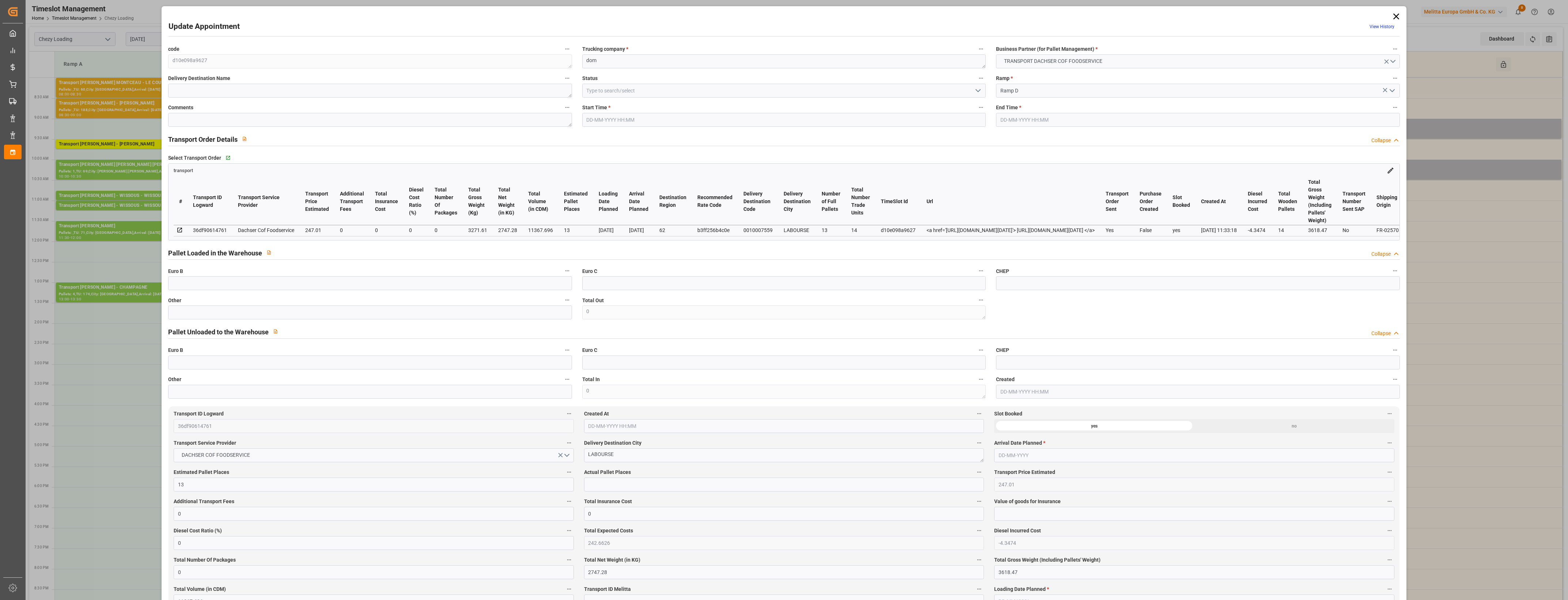
type input "[DATE] 13:52"
type input "[DATE] 11:33"
type input "[DATE]"
click at [1396, 15] on icon at bounding box center [1396, 16] width 6 height 6
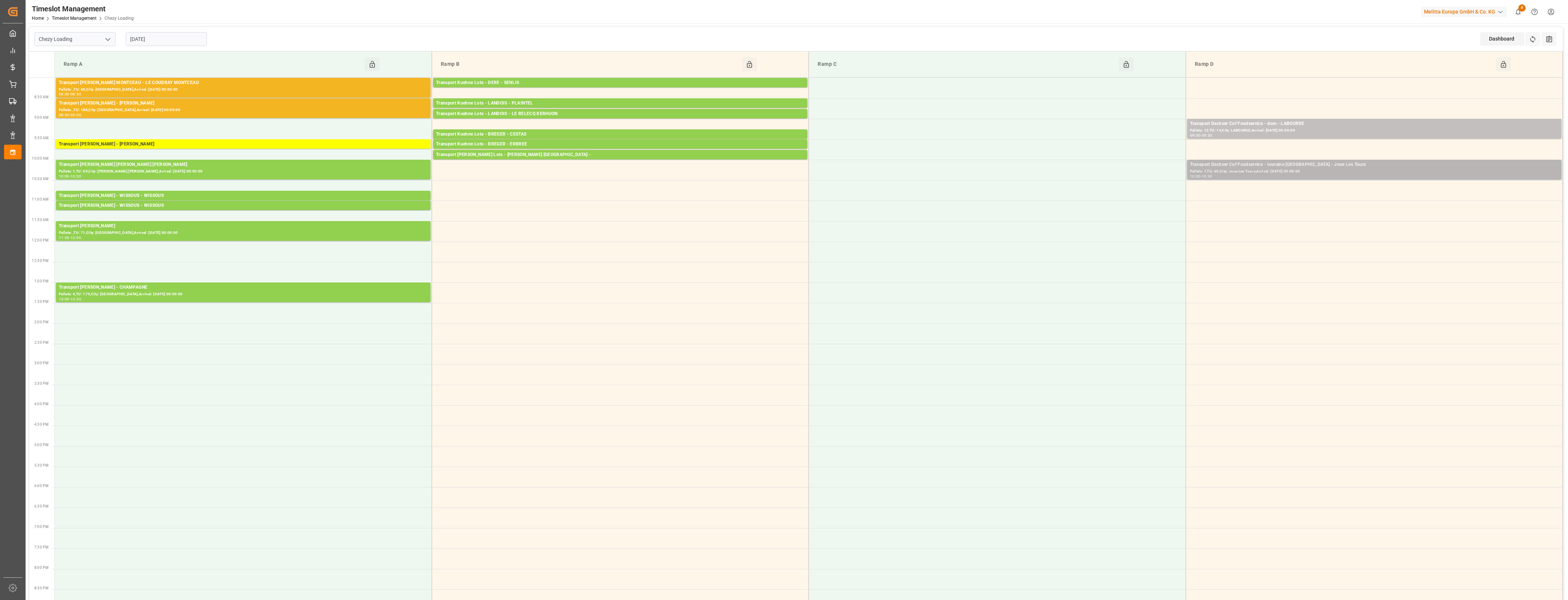
click at [1391, 169] on div "Pallets: 7,TU: 60,City: Joue Les Tours,Arrival: [DATE] 00:00:00" at bounding box center [1374, 172] width 368 height 6
click at [1110, 197] on button "Open" at bounding box center [1091, 198] width 51 height 9
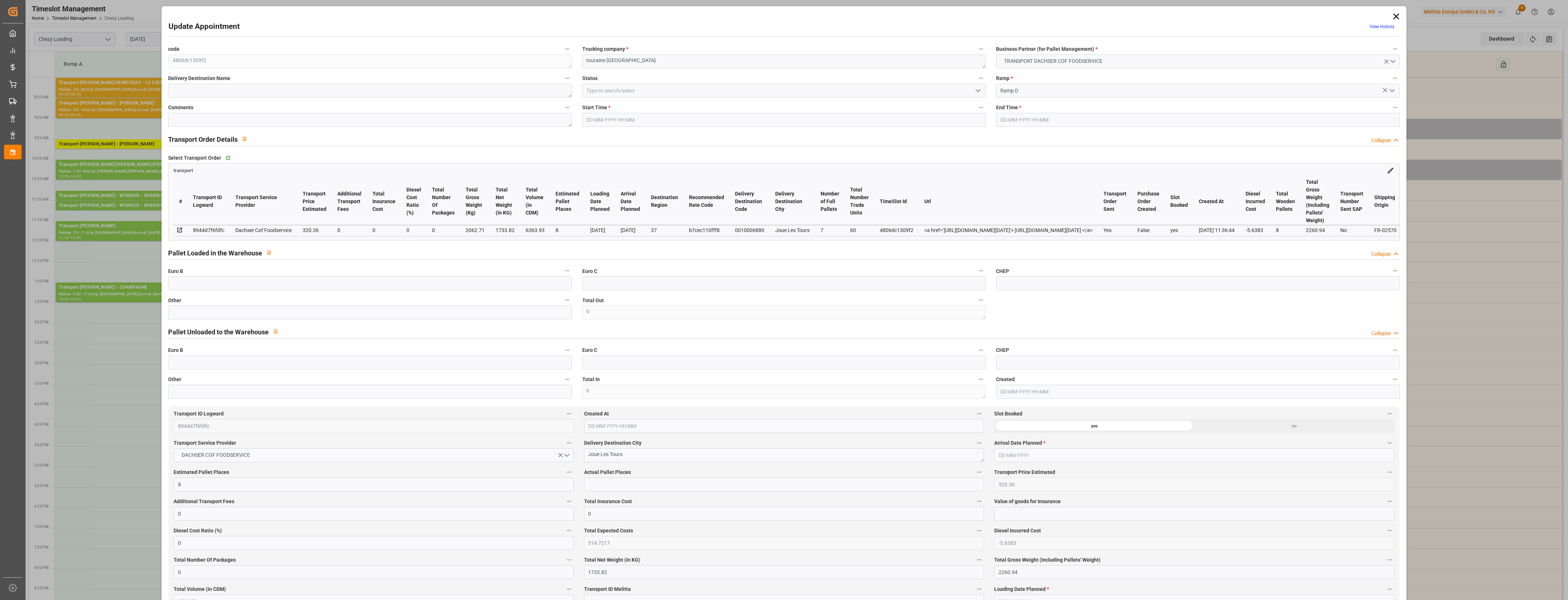
type input "[DATE] 10:00"
type input "[DATE] 10:30"
type input "[DATE] 12:30"
type input "[DATE] 11:36"
type input "[DATE]"
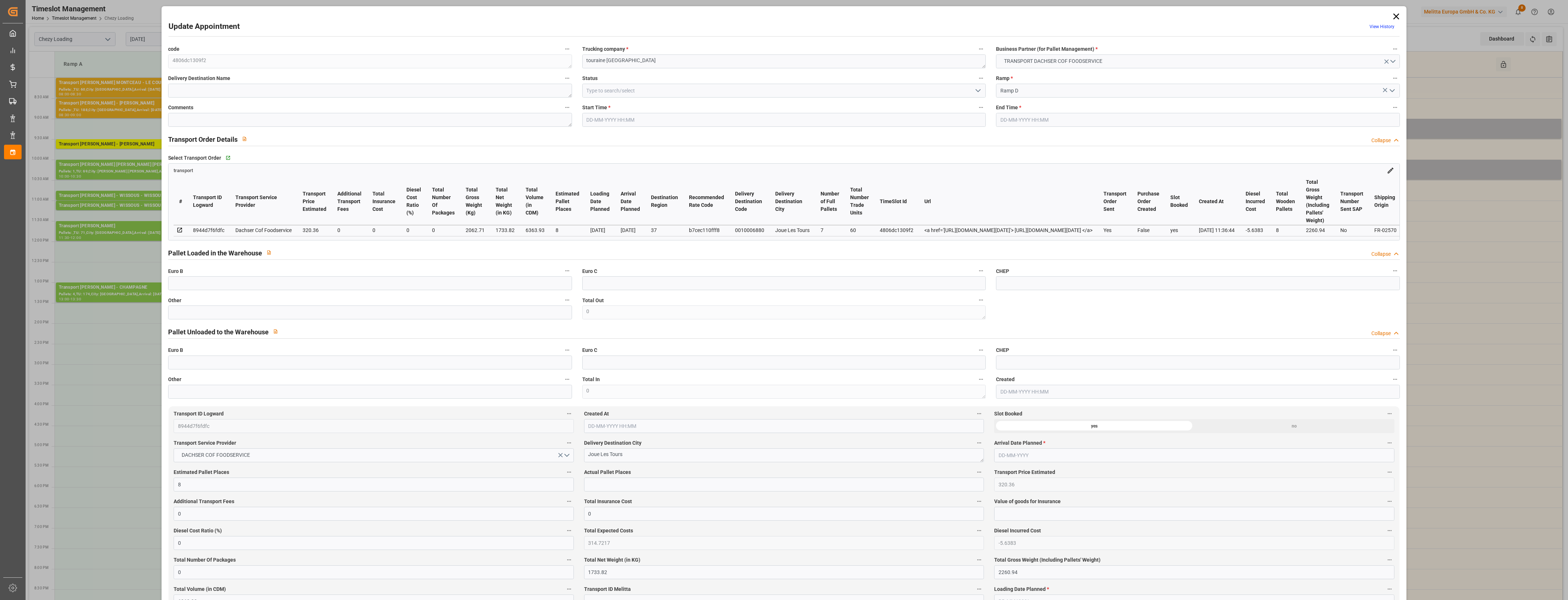
type input "[DATE]"
click at [1396, 15] on icon at bounding box center [1396, 16] width 6 height 6
